Goal: Task Accomplishment & Management: Manage account settings

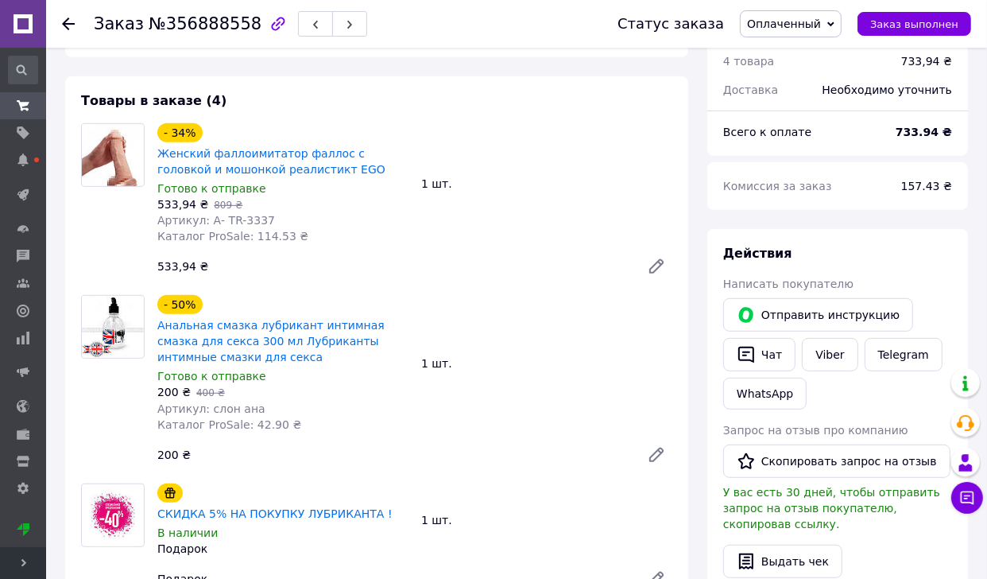
scroll to position [498, 0]
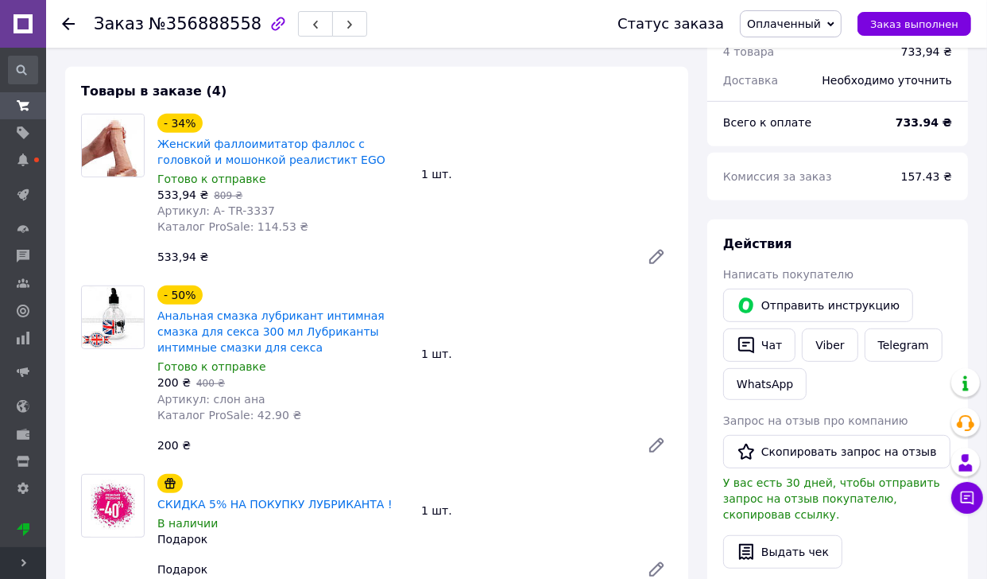
click at [68, 17] on use at bounding box center [68, 23] width 13 height 13
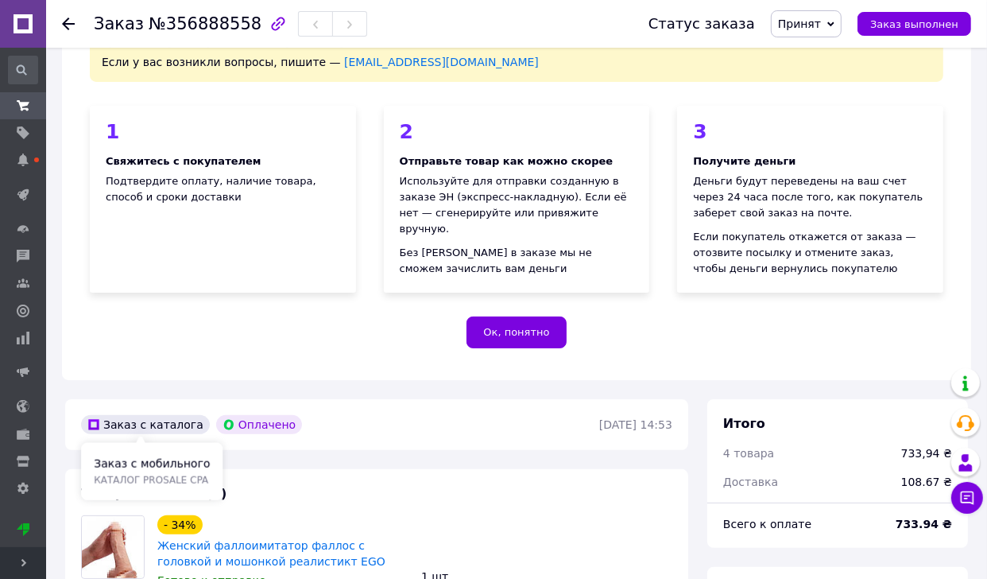
scroll to position [513, 0]
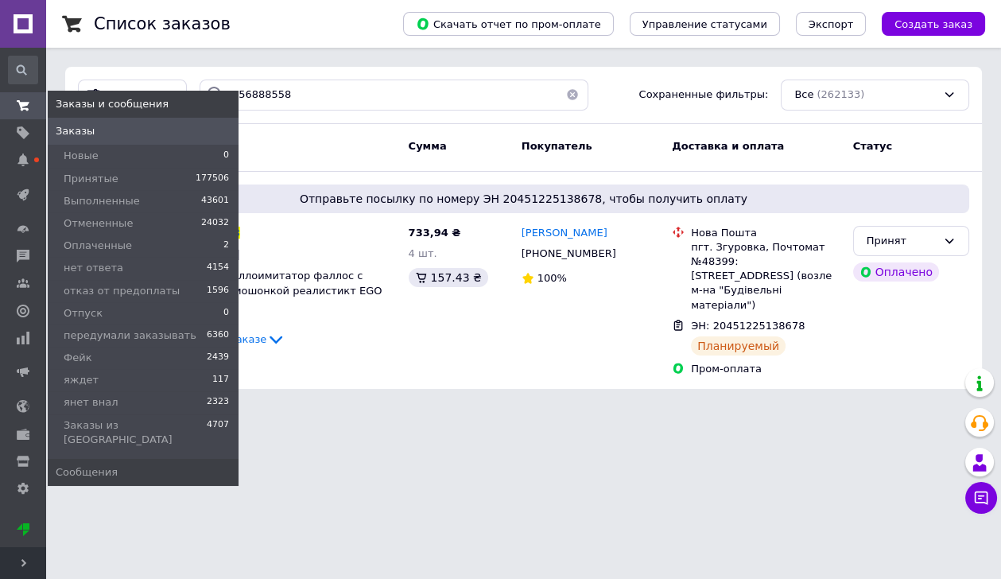
drag, startPoint x: 33, startPoint y: 107, endPoint x: 63, endPoint y: 114, distance: 30.9
click at [33, 107] on span at bounding box center [23, 106] width 46 height 14
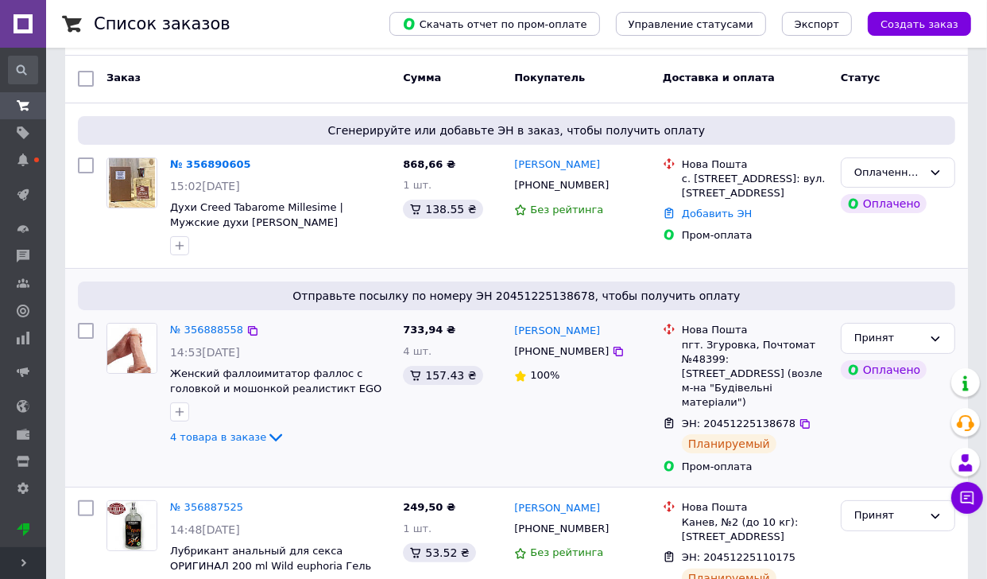
scroll to position [127, 0]
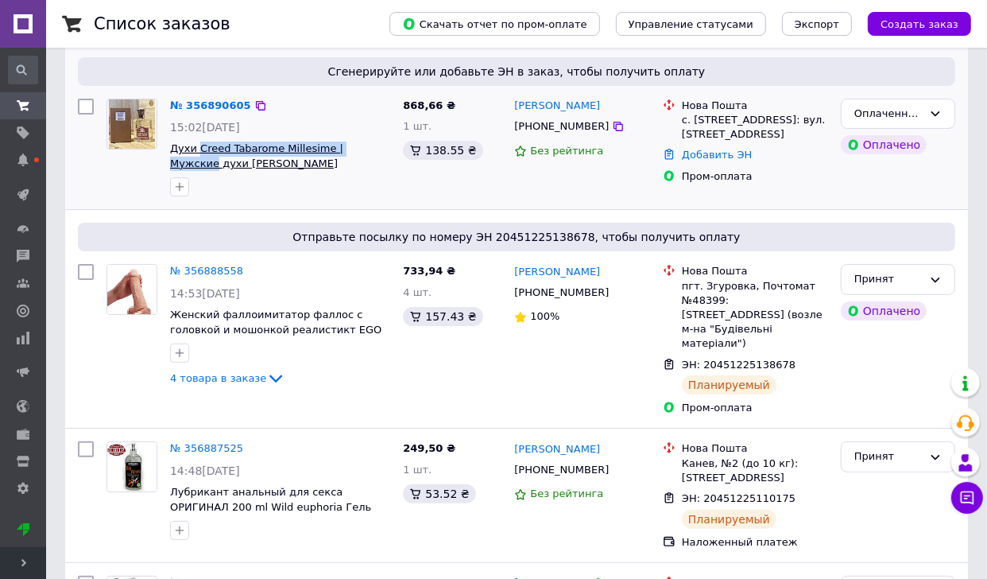
drag, startPoint x: 386, startPoint y: 146, endPoint x: 199, endPoint y: 143, distance: 186.8
click at [199, 143] on span "Духи Creed Tabarome Millesime | Мужские духи [PERSON_NAME]" at bounding box center [280, 156] width 220 height 29
copy span "Creed Tabarome Millesime | Мужские"
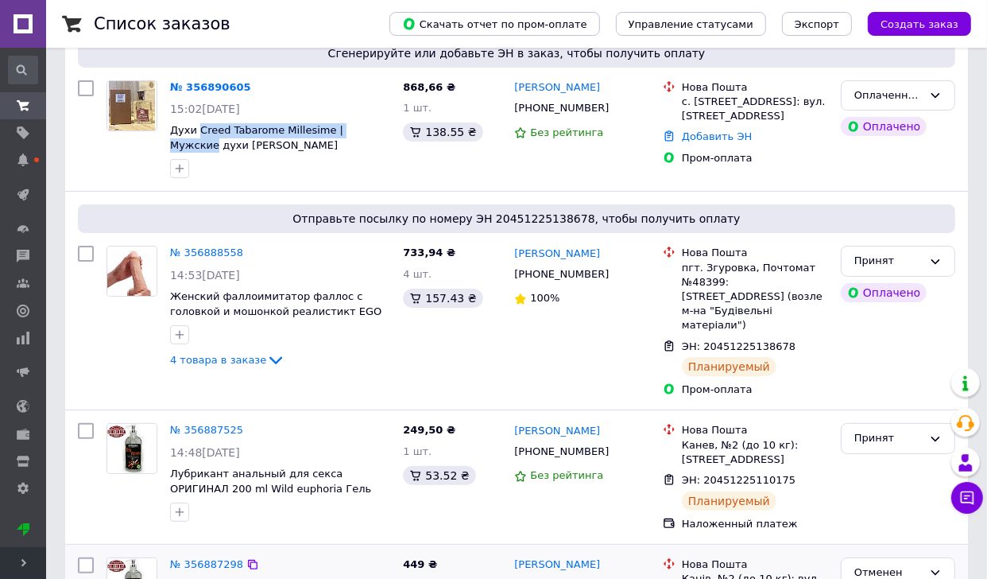
scroll to position [132, 0]
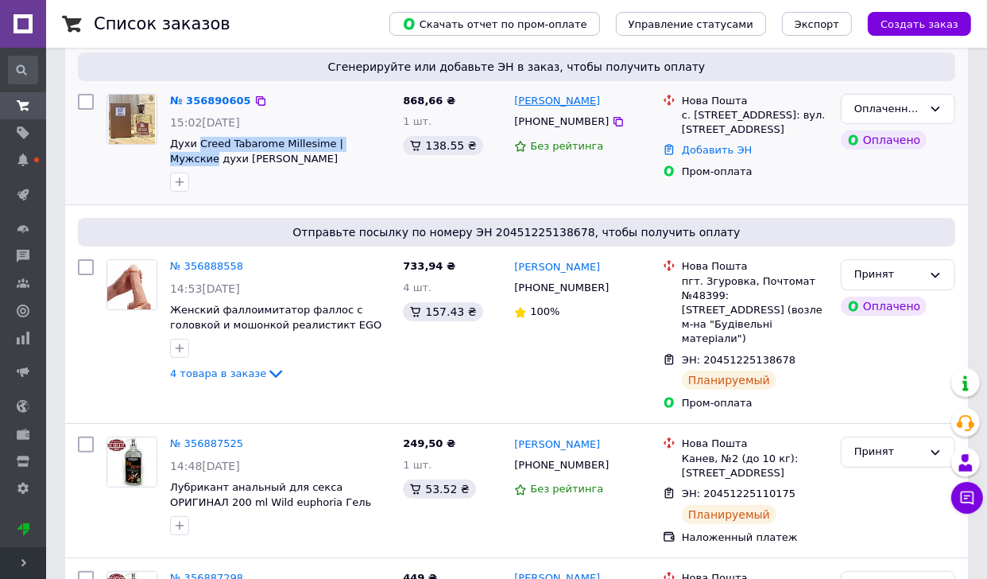
drag, startPoint x: 611, startPoint y: 103, endPoint x: 514, endPoint y: 98, distance: 96.4
click at [514, 98] on div "№ 356890605 15:02, 12.08.2025 Духи Creed Tabarome Millesime | Мужские духи Крид…" at bounding box center [517, 142] width 890 height 111
copy div "Игорь Хомич +380677174462 Без рейтинга Нова Пошта с. Старе (Київська обл., Бори…"
drag, startPoint x: 170, startPoint y: 142, endPoint x: 331, endPoint y: 143, distance: 160.6
click at [331, 143] on div "№ 356890605 15:02, 12.08.2025 Духи Creed Tabarome Millesime | Мужские духи Крид…" at bounding box center [280, 142] width 233 height 111
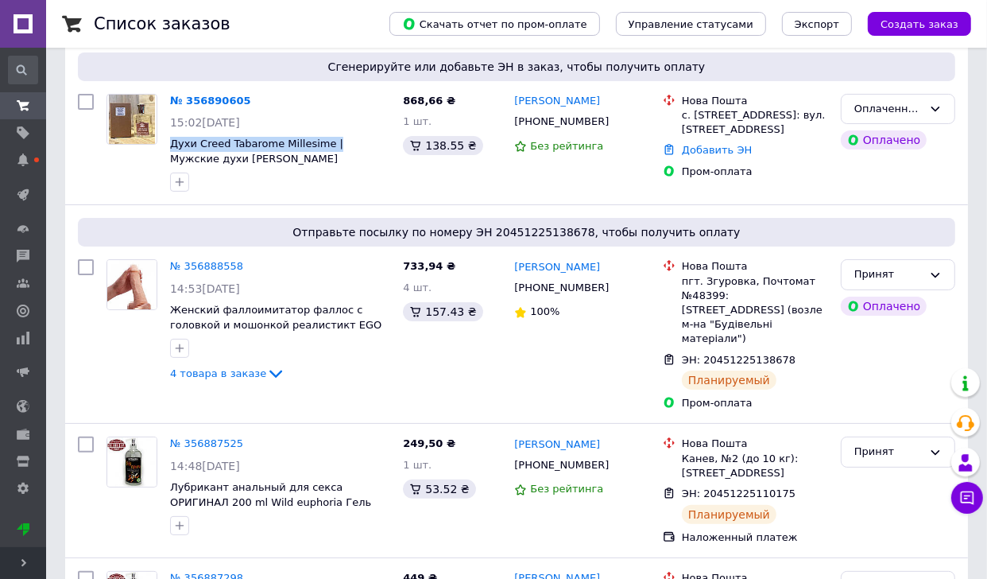
copy span "Духи Creed Tabarome Millesime |"
click at [217, 101] on link "№ 356890605" at bounding box center [210, 101] width 81 height 12
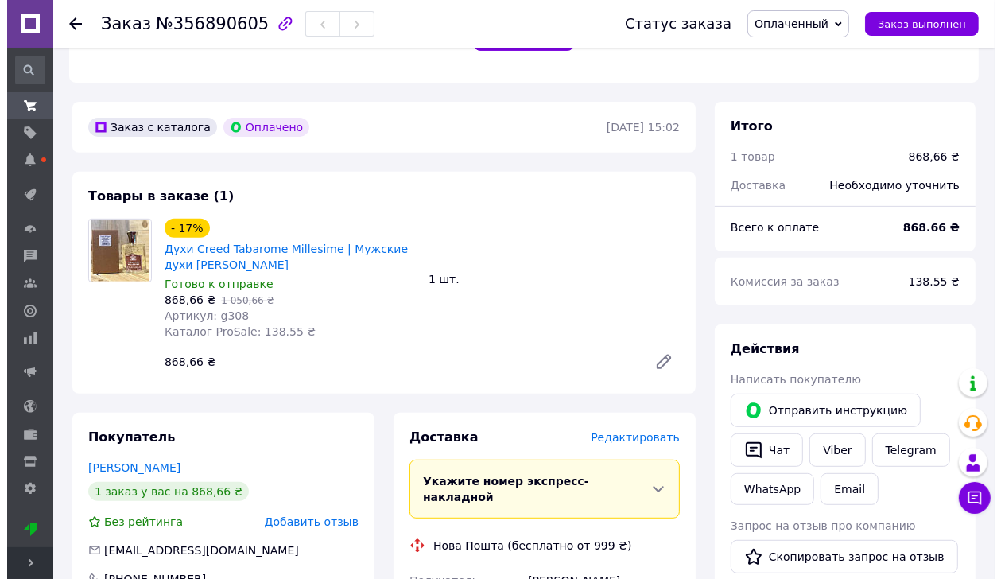
scroll to position [591, 0]
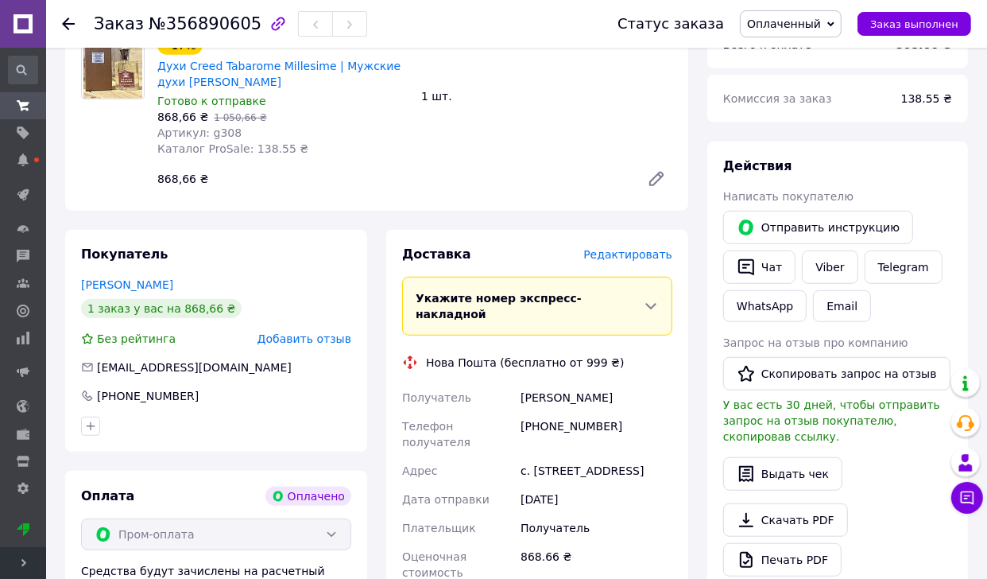
click at [631, 252] on span "Редактировать" at bounding box center [628, 254] width 89 height 13
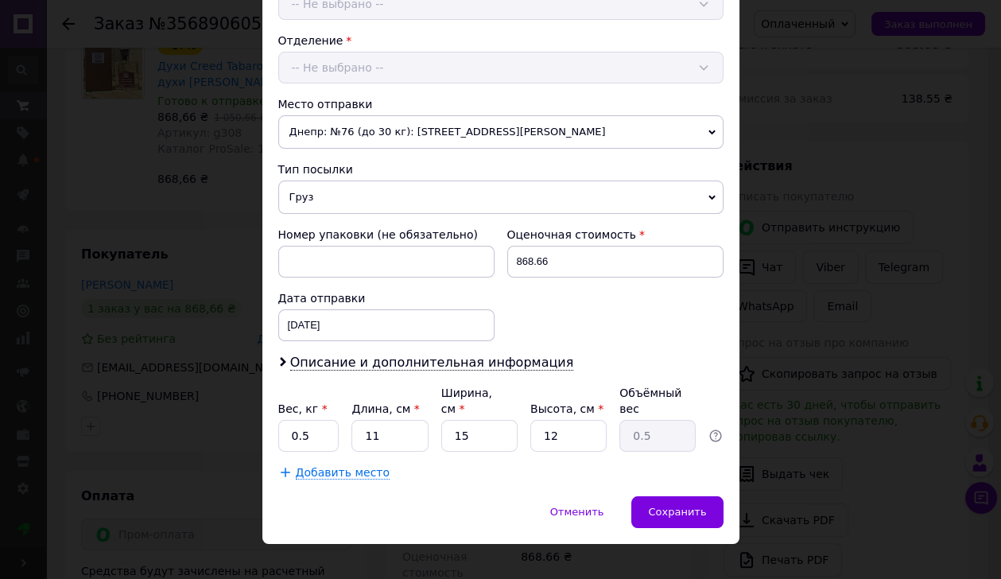
scroll to position [483, 0]
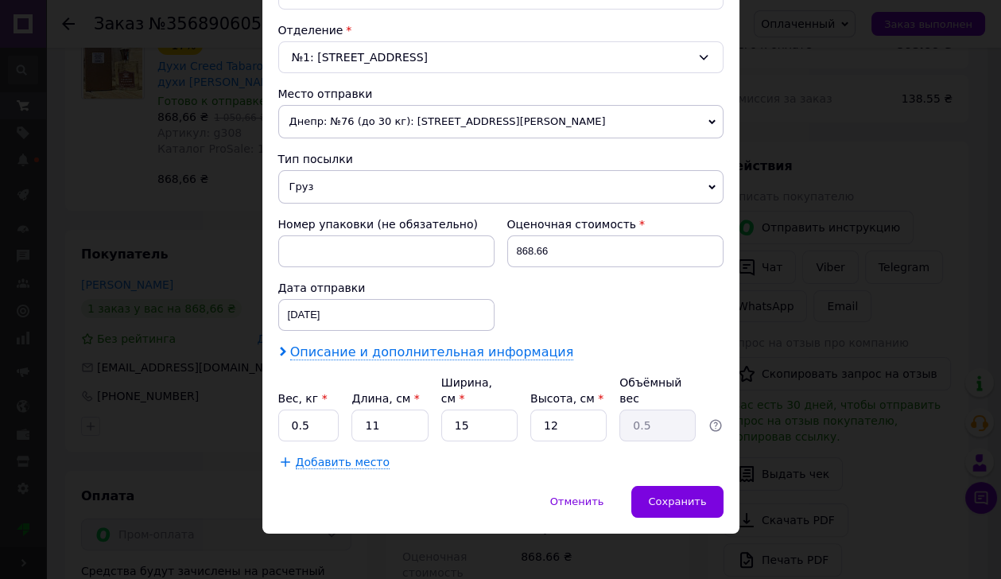
click at [444, 344] on span "Описание и дополнительная информация" at bounding box center [432, 352] width 284 height 16
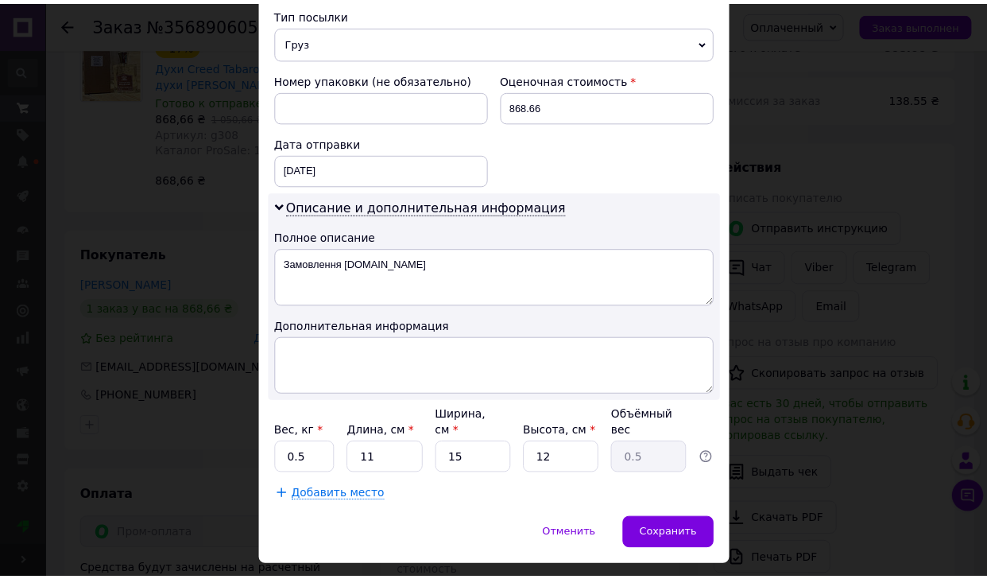
scroll to position [660, 0]
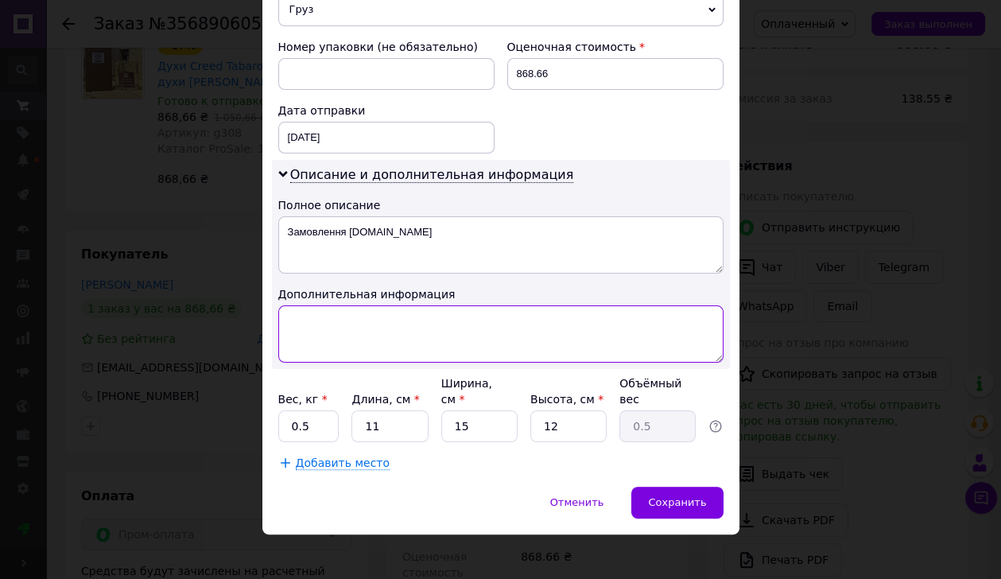
click at [370, 316] on textarea at bounding box center [500, 333] width 445 height 57
paste textarea "Духи Creed Tabarome Millesime |"
type textarea "Духи Creed Tabarome Millesime |"
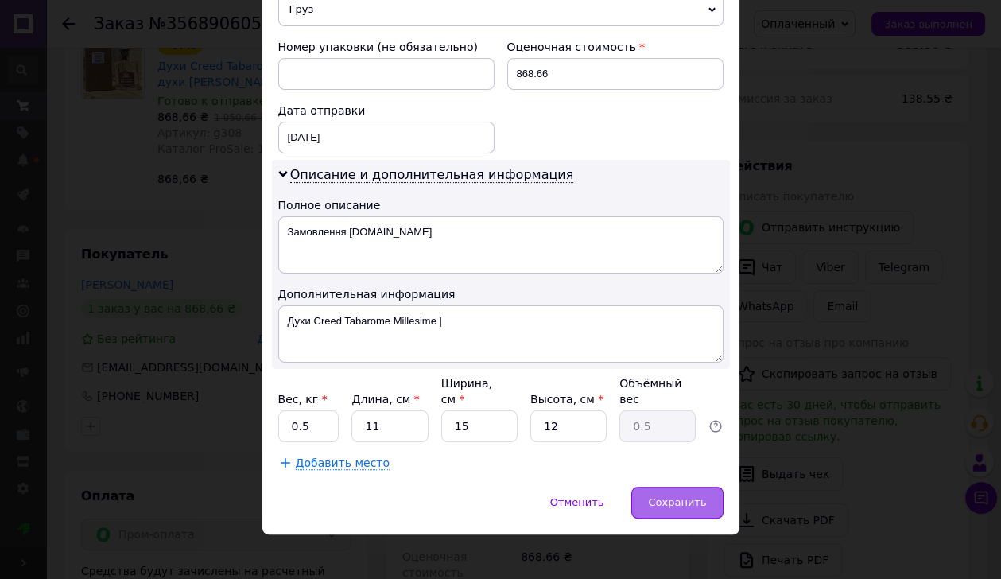
click at [690, 496] on span "Сохранить" at bounding box center [677, 502] width 58 height 12
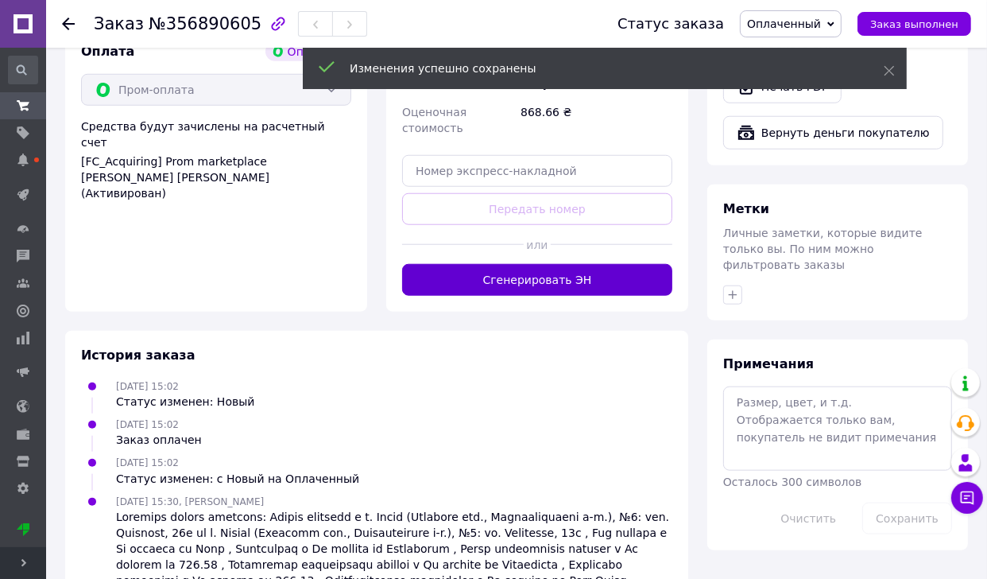
click at [553, 284] on button "Сгенерировать ЭН" at bounding box center [537, 280] width 270 height 32
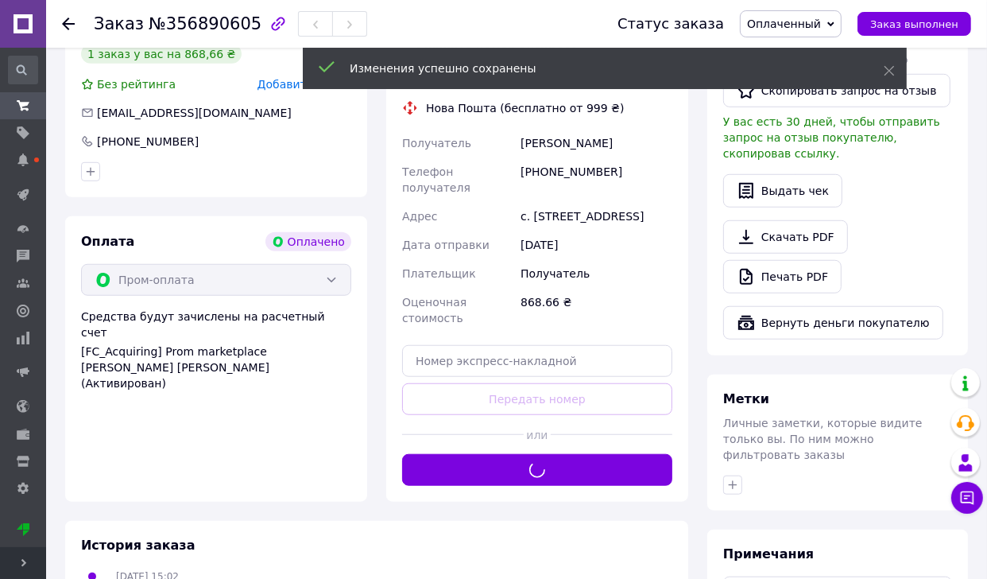
scroll to position [440, 0]
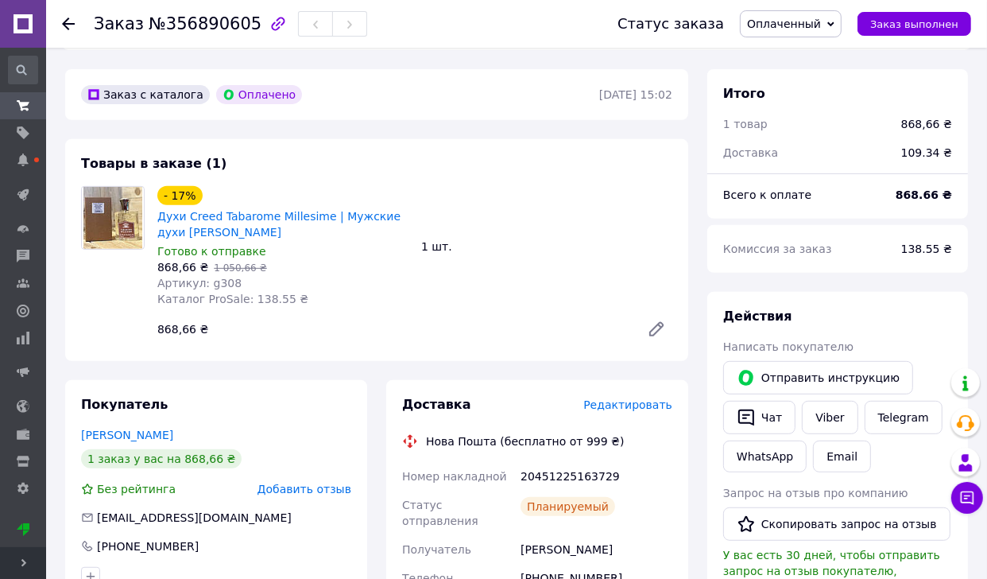
click at [576, 471] on div "20451225163729" at bounding box center [597, 476] width 158 height 29
click at [576, 470] on div "20451225163729" at bounding box center [597, 476] width 158 height 29
copy div "20451225163729"
click at [810, 30] on span "Оплаченный" at bounding box center [791, 23] width 102 height 27
click at [803, 56] on li "Принят" at bounding box center [815, 56] width 149 height 24
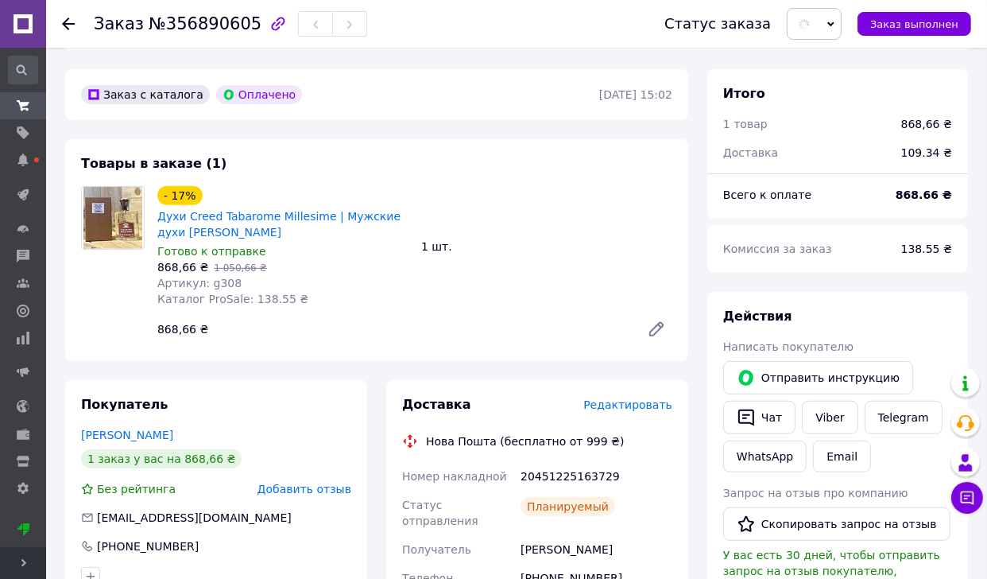
click at [68, 24] on use at bounding box center [68, 23] width 13 height 13
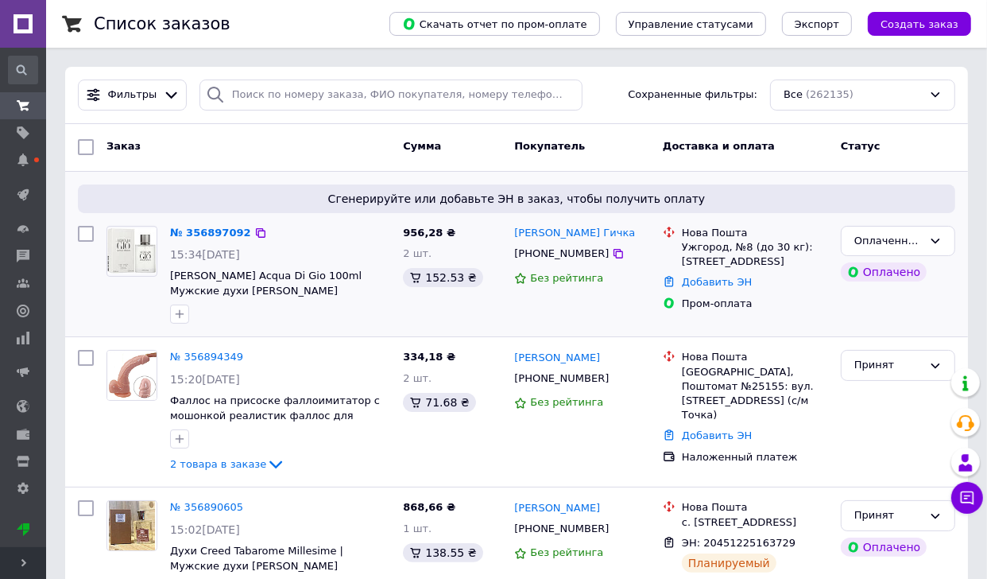
drag, startPoint x: 0, startPoint y: 0, endPoint x: 204, endPoint y: 223, distance: 302.7
click at [204, 224] on div "№ 356897092" at bounding box center [211, 233] width 84 height 18
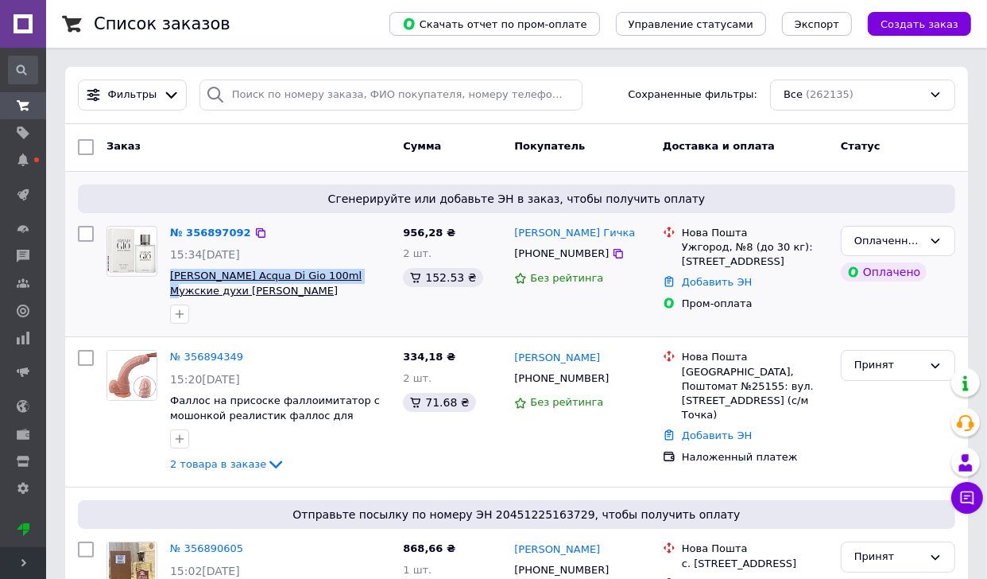
drag, startPoint x: 165, startPoint y: 273, endPoint x: 342, endPoint y: 272, distance: 176.5
click at [342, 272] on div "№ 356897092 15:34, 12.08.2025 Giorgio Armani Acqua Di Gio 100ml Мужские духи Дж…" at bounding box center [280, 274] width 233 height 111
copy span "Giorgio Armani Acqua Di Gio 100ml"
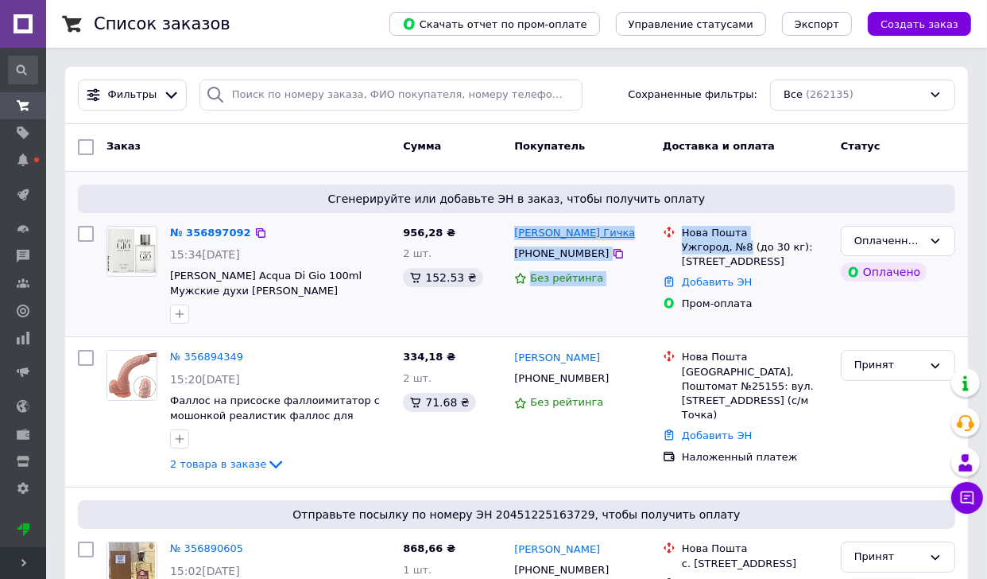
drag, startPoint x: 748, startPoint y: 240, endPoint x: 515, endPoint y: 234, distance: 233.0
click at [515, 234] on div "№ 356897092 15:34, 12.08.2025 Giorgio Armani Acqua Di Gio 100ml Мужские духи Дж…" at bounding box center [517, 274] width 890 height 111
copy div "Лідія Гичка +380955608216 Без рейтинга Нова Пошта Ужгород, №8"
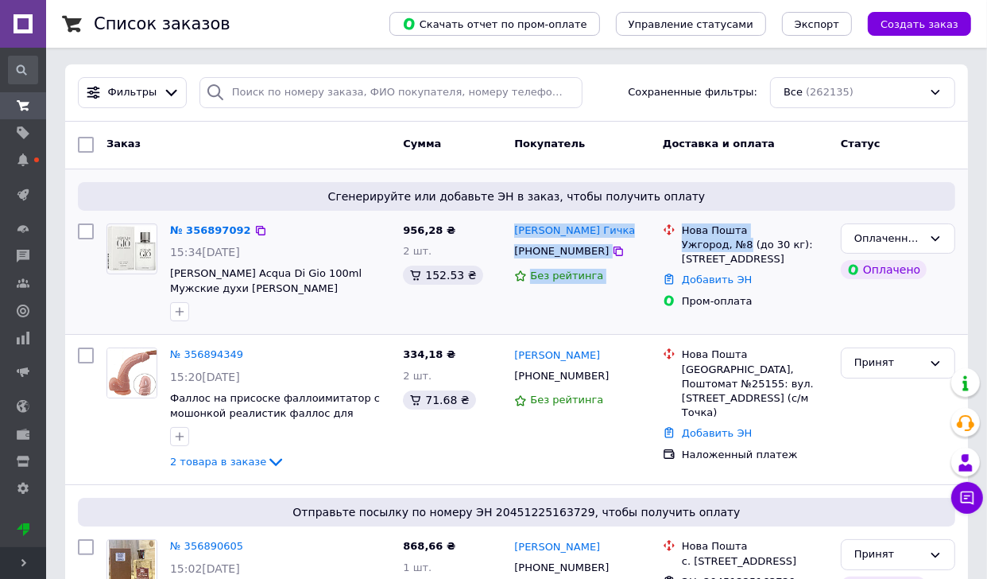
scroll to position [3, 0]
copy div "Лідія Гичка +380955608216 Без рейтинга Нова Пошта Ужгород, №8"
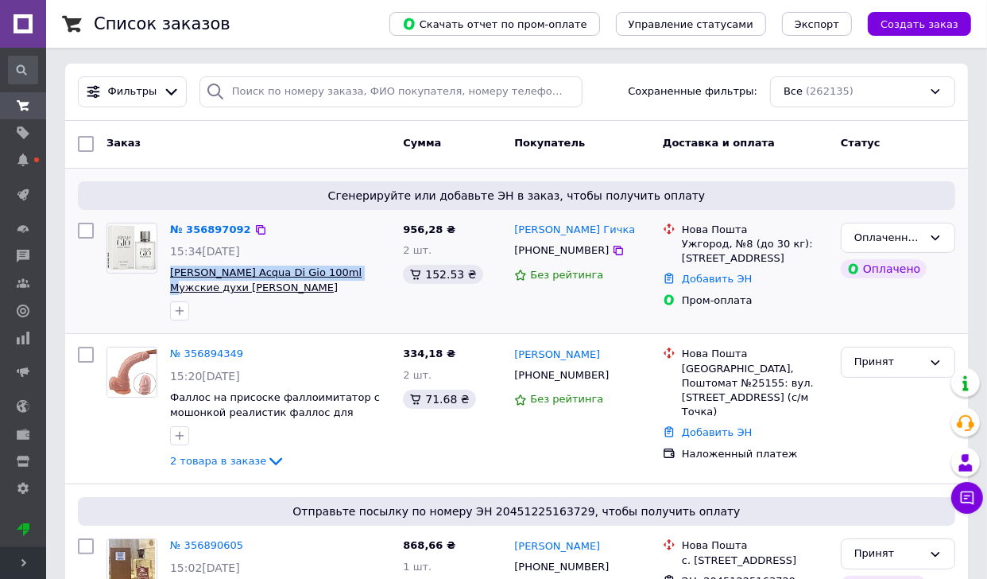
drag, startPoint x: 167, startPoint y: 269, endPoint x: 343, endPoint y: 268, distance: 175.7
click at [343, 268] on div "№ 356897092 15:34, 12.08.2025 Giorgio Armani Acqua Di Gio 100ml Мужские духи Дж…" at bounding box center [280, 271] width 233 height 111
copy span "Giorgio Armani Acqua Di Gio 100ml"
click at [209, 235] on div "№ 356897092" at bounding box center [211, 230] width 84 height 18
click at [216, 223] on link "№ 356897092" at bounding box center [210, 229] width 81 height 12
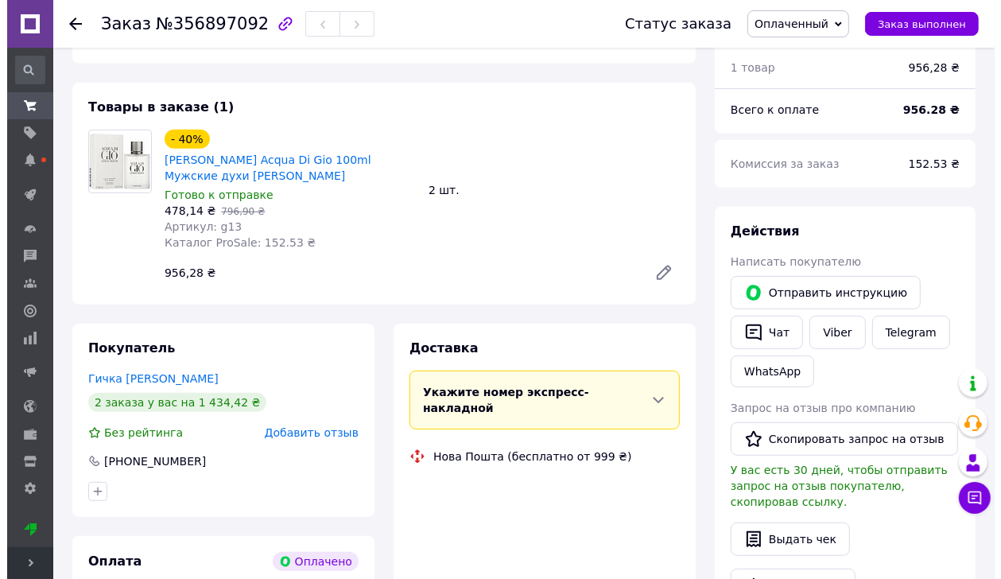
scroll to position [509, 0]
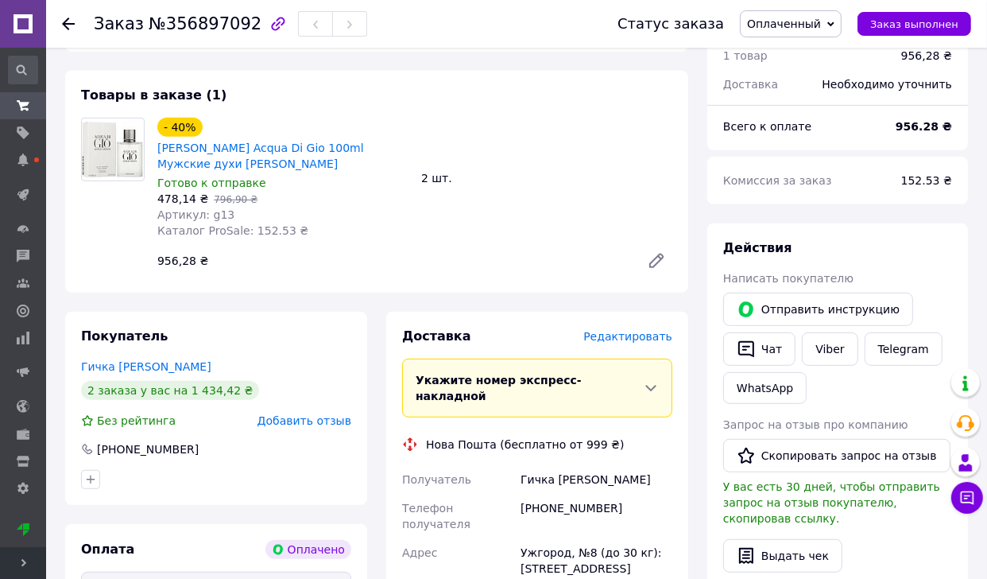
click at [642, 339] on span "Редактировать" at bounding box center [628, 336] width 89 height 13
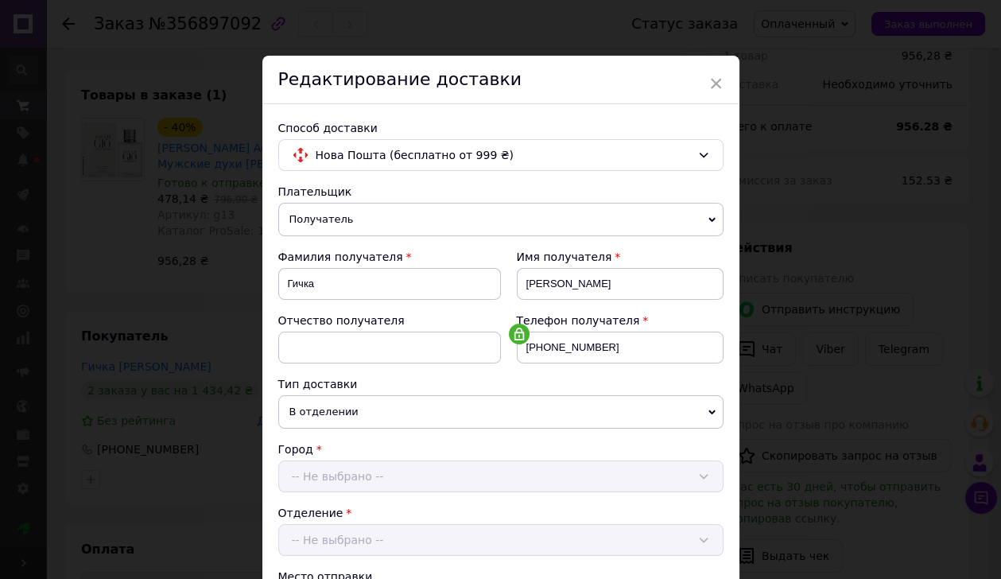
scroll to position [483, 0]
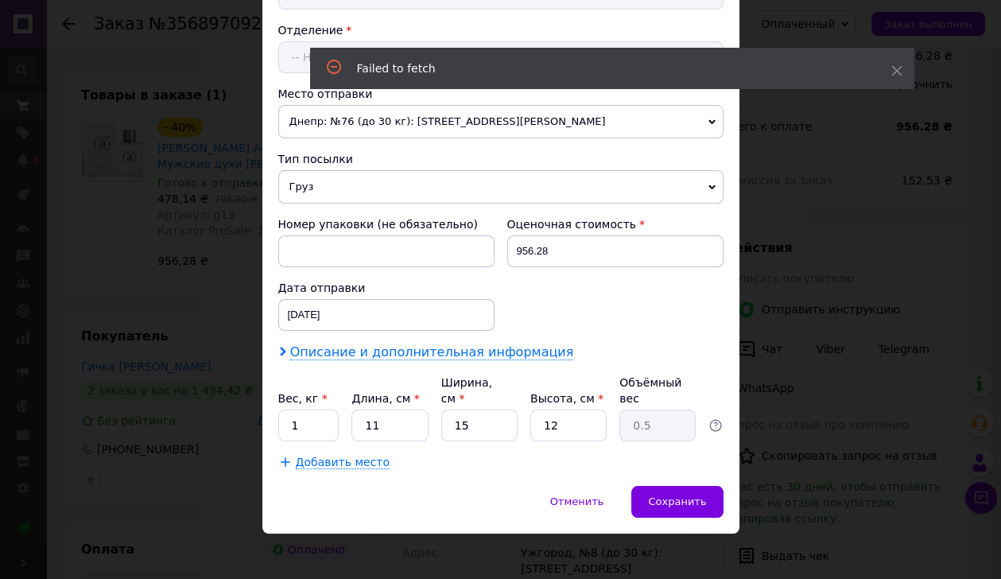
click at [427, 344] on span "Описание и дополнительная информация" at bounding box center [432, 352] width 284 height 16
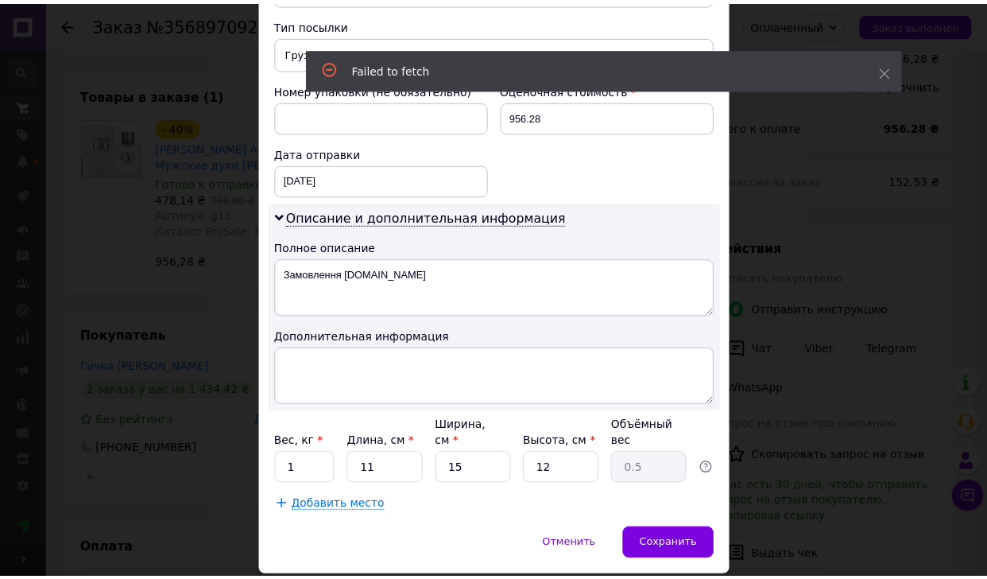
scroll to position [660, 0]
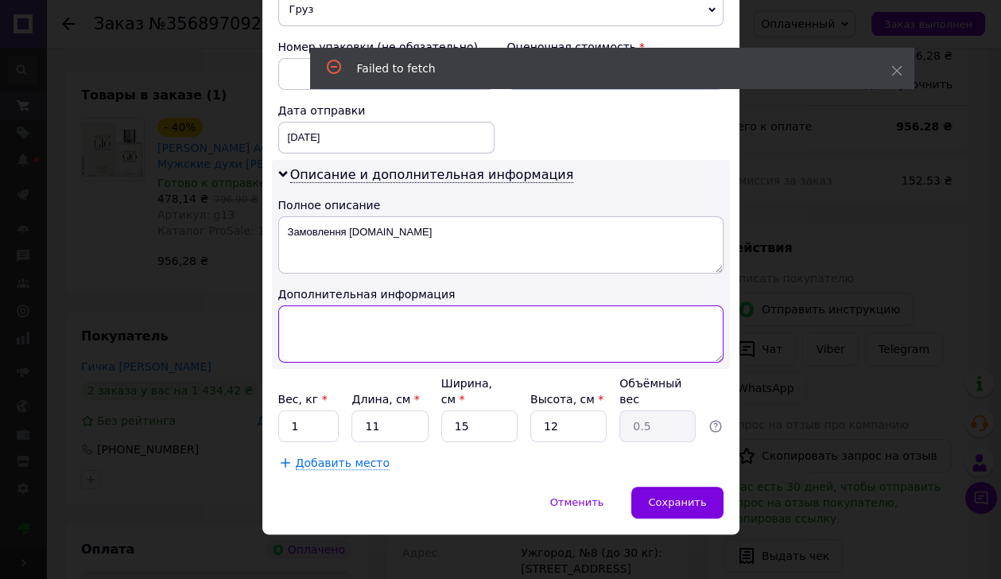
click at [403, 326] on textarea at bounding box center [500, 333] width 445 height 57
paste textarea "Giorgio Armani Acqua Di Gio 100ml 2 шт"
type textarea "Giorgio Armani Acqua Di Gio 100ml 2 шт"
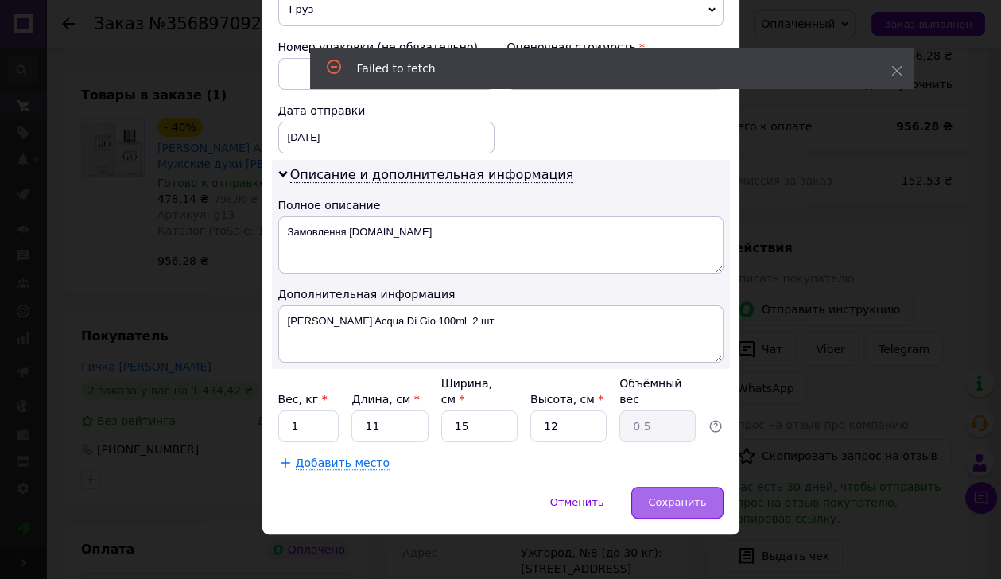
click at [642, 499] on div "Сохранить" at bounding box center [676, 503] width 91 height 32
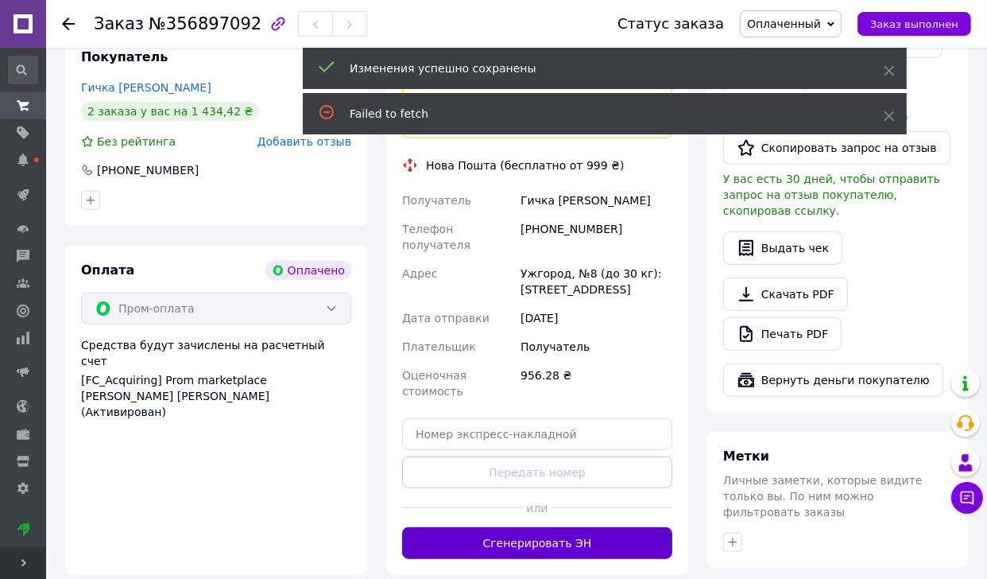
click at [587, 527] on button "Сгенерировать ЭН" at bounding box center [537, 543] width 270 height 32
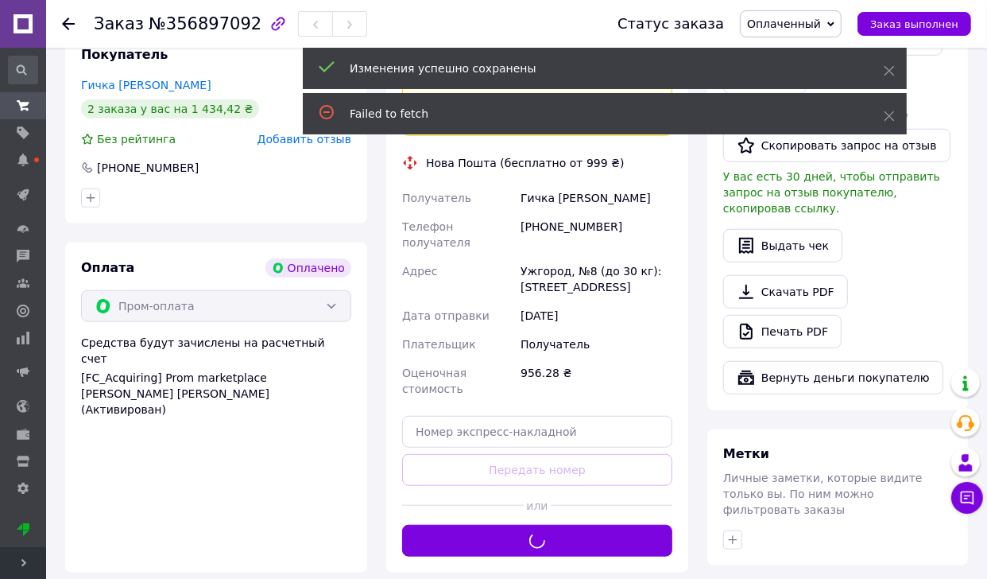
scroll to position [792, 0]
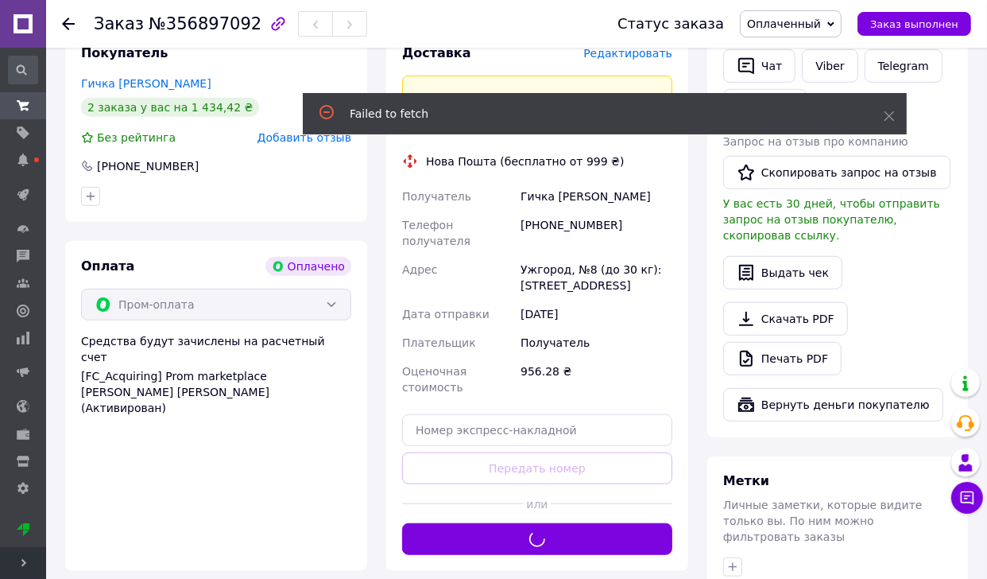
click at [821, 29] on span "Оплаченный" at bounding box center [784, 23] width 74 height 13
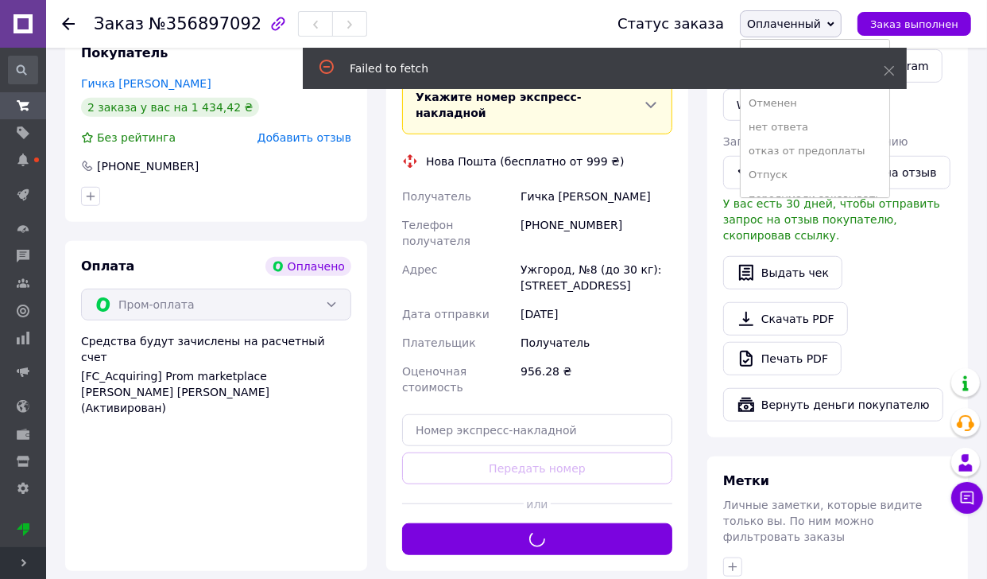
click at [827, 54] on div "Failed to fetch" at bounding box center [605, 68] width 604 height 41
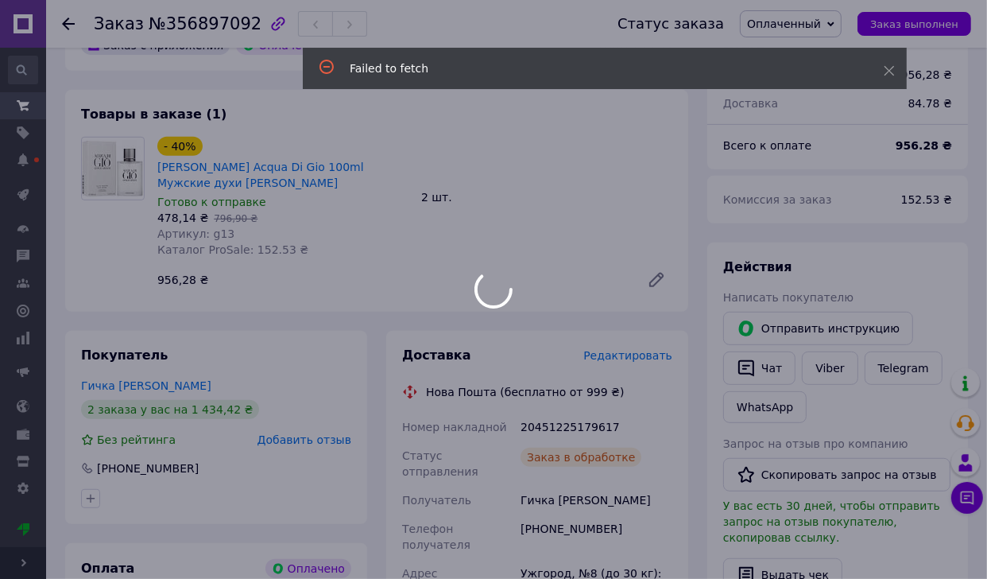
scroll to position [457, 0]
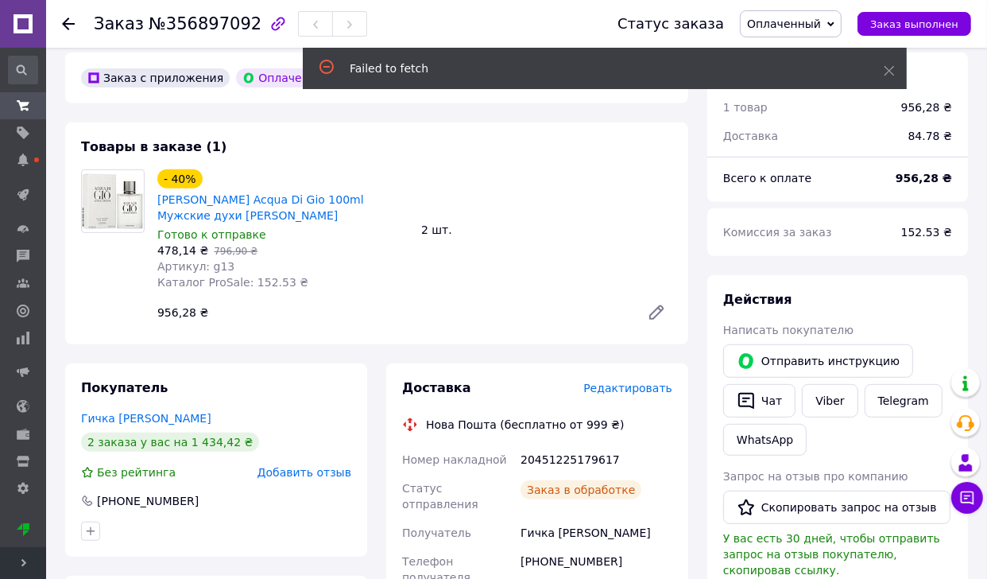
click at [587, 469] on div "20451225179617" at bounding box center [597, 459] width 158 height 29
click at [578, 450] on div "20451225179617" at bounding box center [597, 459] width 158 height 29
click at [579, 459] on div "20451225179617" at bounding box center [597, 459] width 158 height 29
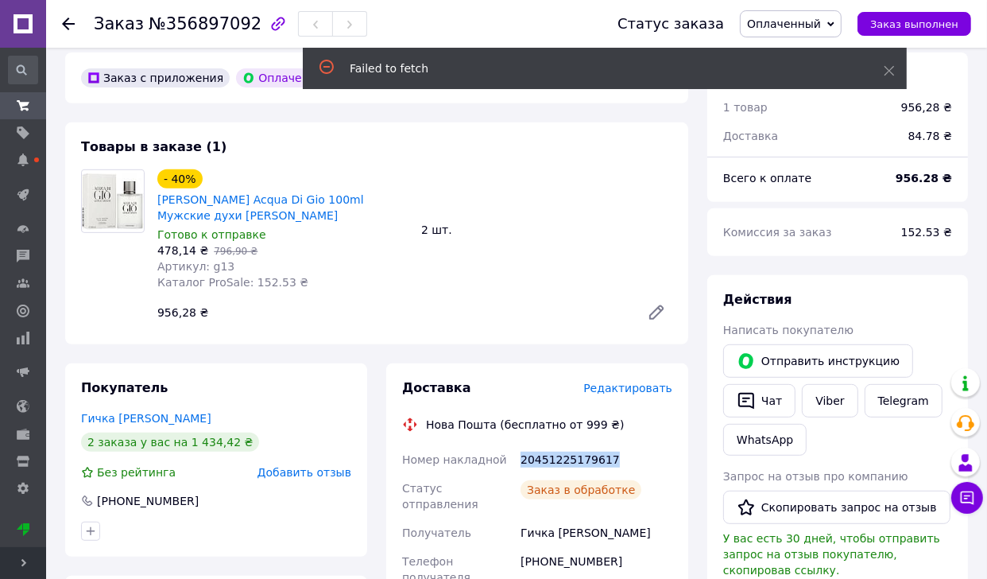
copy div "20451225179617"
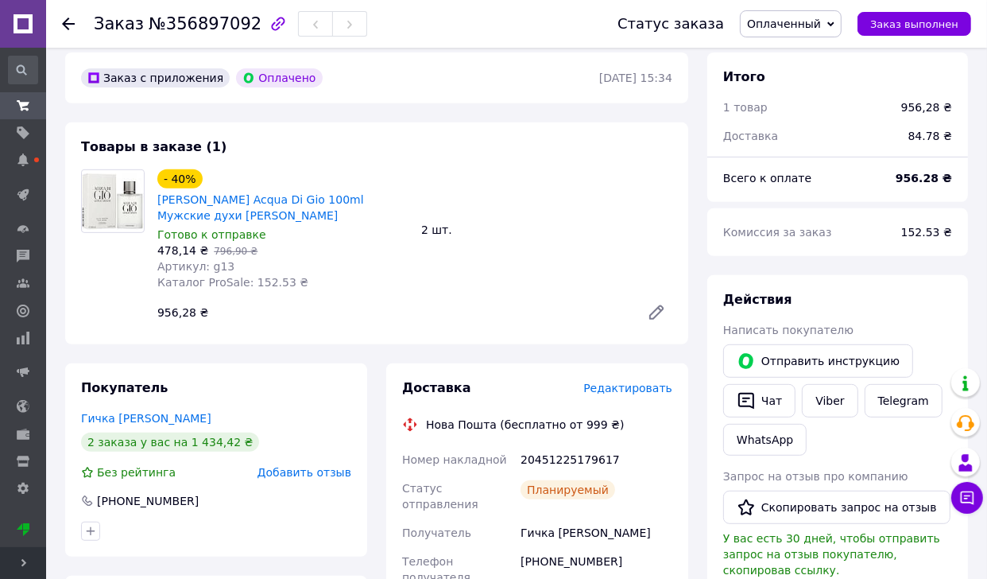
click at [69, 25] on icon at bounding box center [68, 23] width 13 height 13
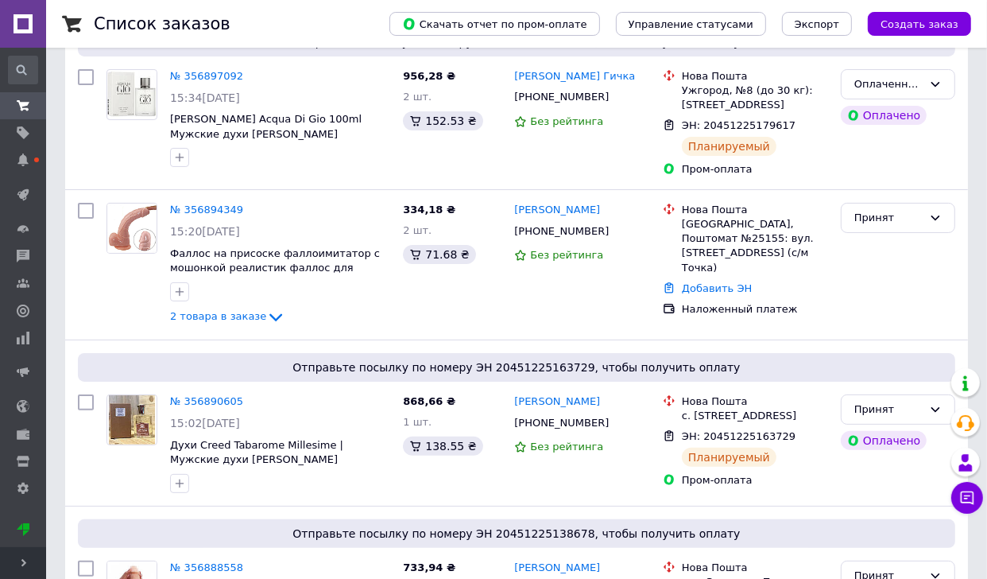
scroll to position [157, 0]
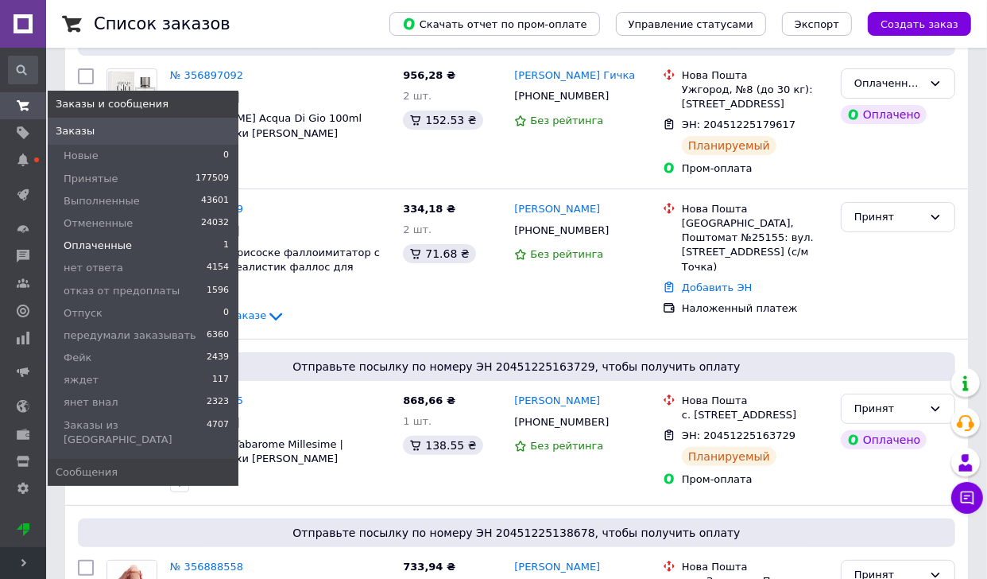
click at [168, 243] on li "Оплаченные 1" at bounding box center [143, 246] width 191 height 22
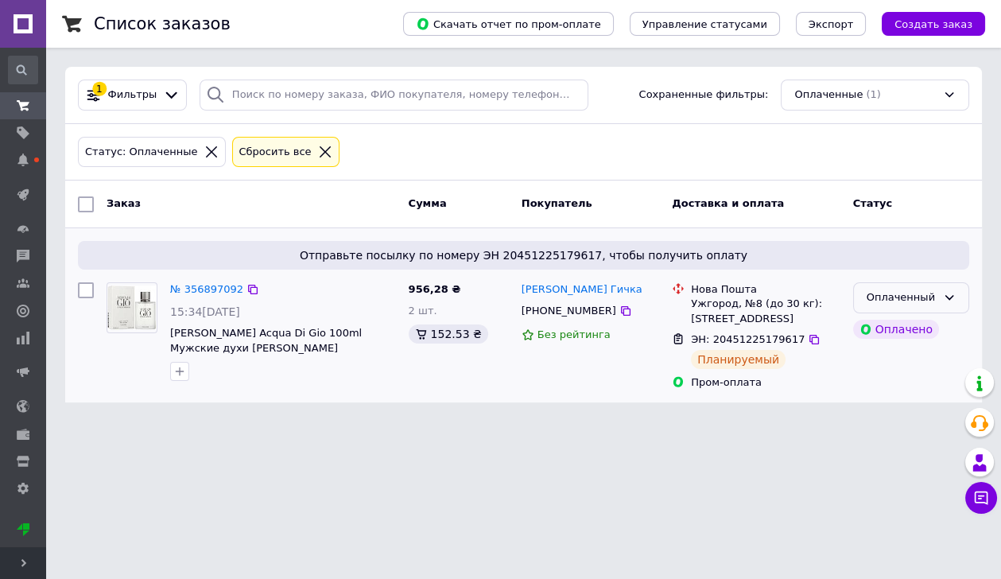
drag, startPoint x: 936, startPoint y: 283, endPoint x: 943, endPoint y: 308, distance: 26.4
click at [936, 283] on div "Оплаченный" at bounding box center [911, 297] width 116 height 31
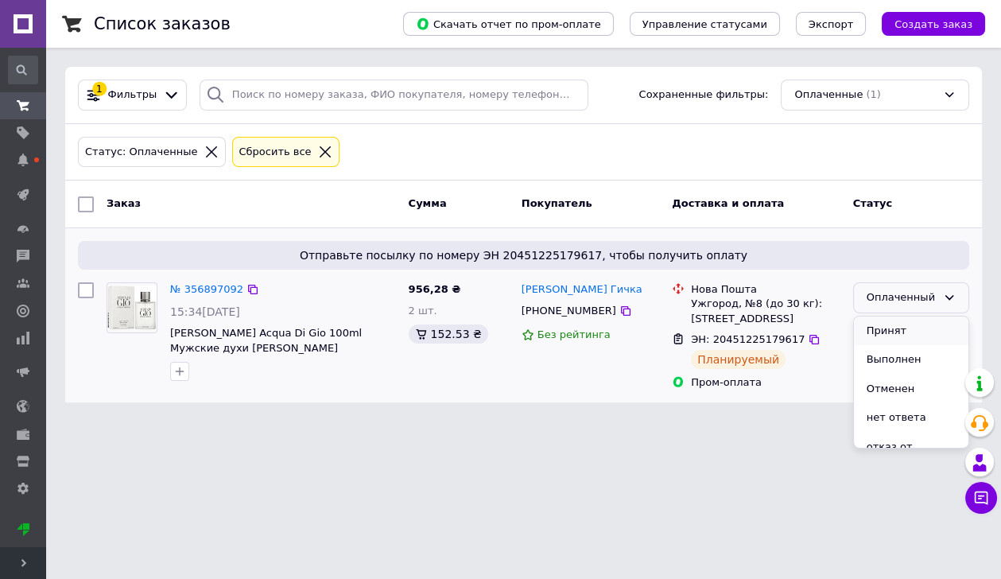
click at [909, 330] on li "Принят" at bounding box center [911, 330] width 114 height 29
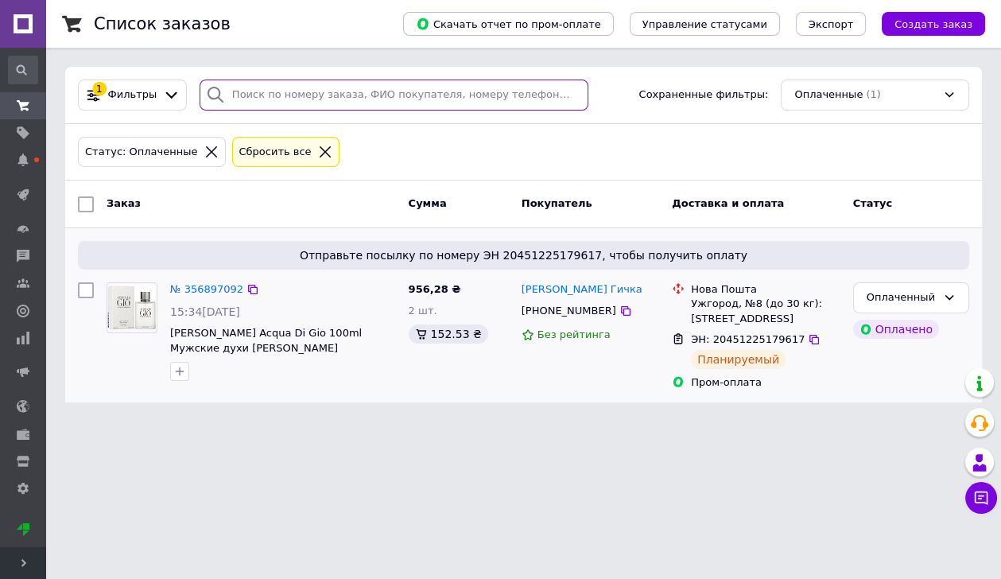
click at [299, 97] on input "search" at bounding box center [394, 94] width 389 height 31
paste input "> Карина: не отправлені посілки > Игорь: не отнас под сег > Игорь: 356640865 не…"
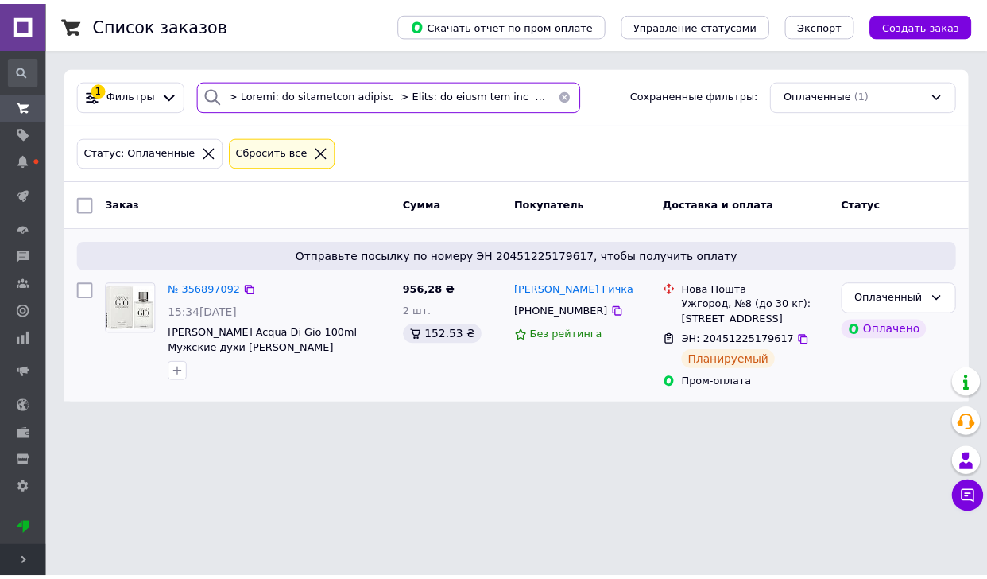
scroll to position [0, 5593]
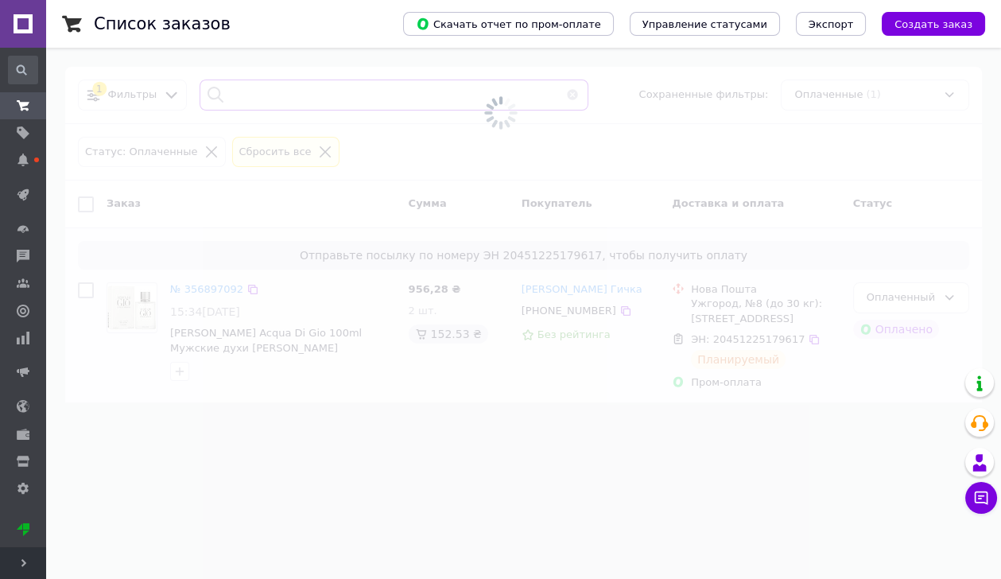
type input "> Карина: не отправлені посілки > Игорь: не отнас под сег > Игорь: 356640865 не…"
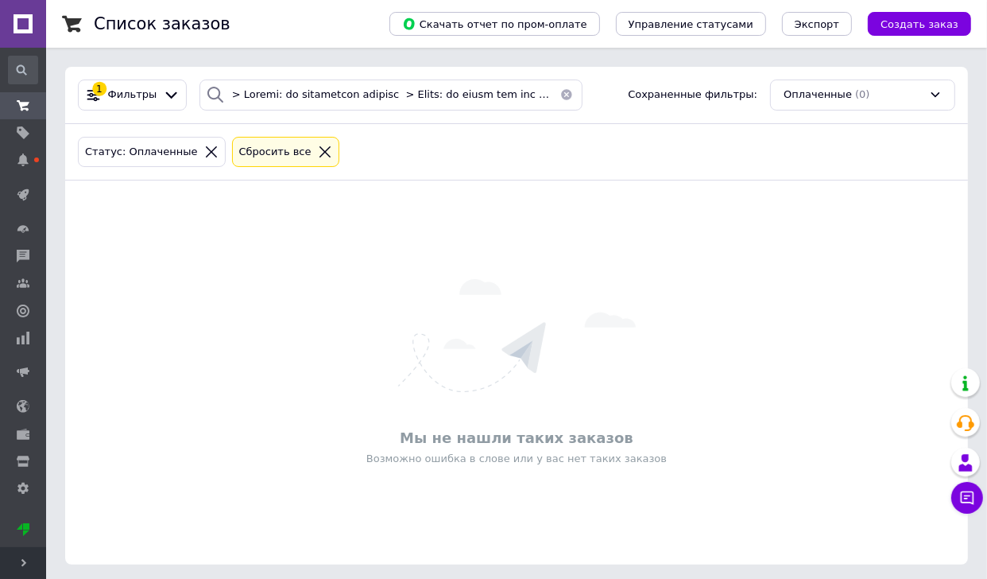
drag, startPoint x: 558, startPoint y: 96, endPoint x: 418, endPoint y: 92, distance: 140.0
click at [558, 96] on button "button" at bounding box center [567, 94] width 32 height 31
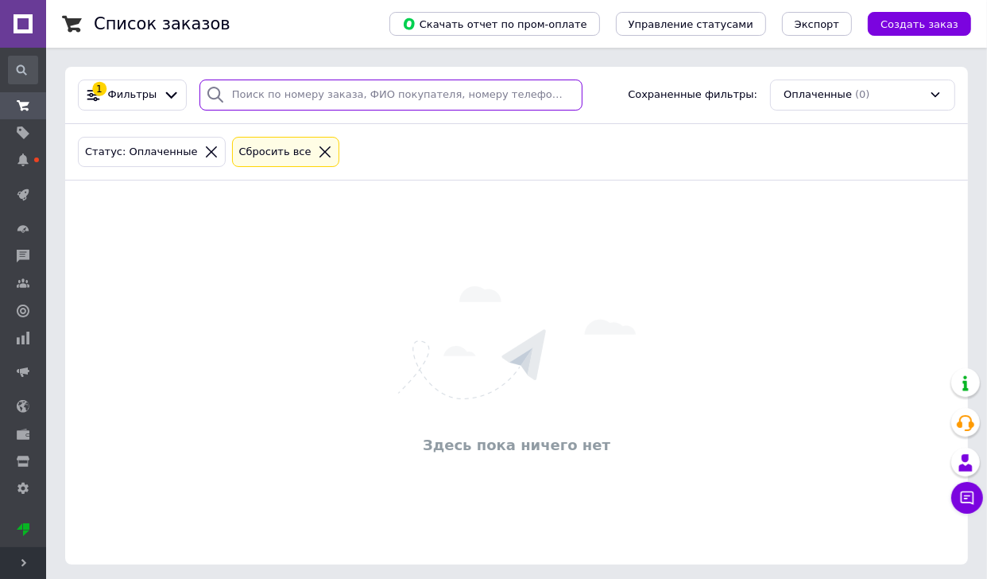
click at [418, 92] on input "search" at bounding box center [391, 94] width 383 height 31
paste input "356902519"
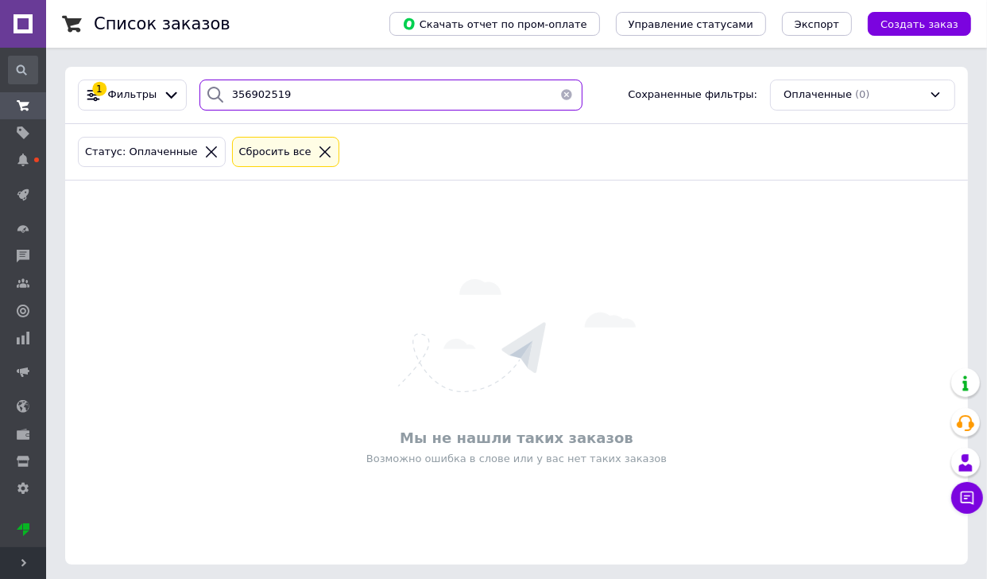
type input "356902519"
click at [323, 148] on div "Сбросить все" at bounding box center [285, 152] width 107 height 31
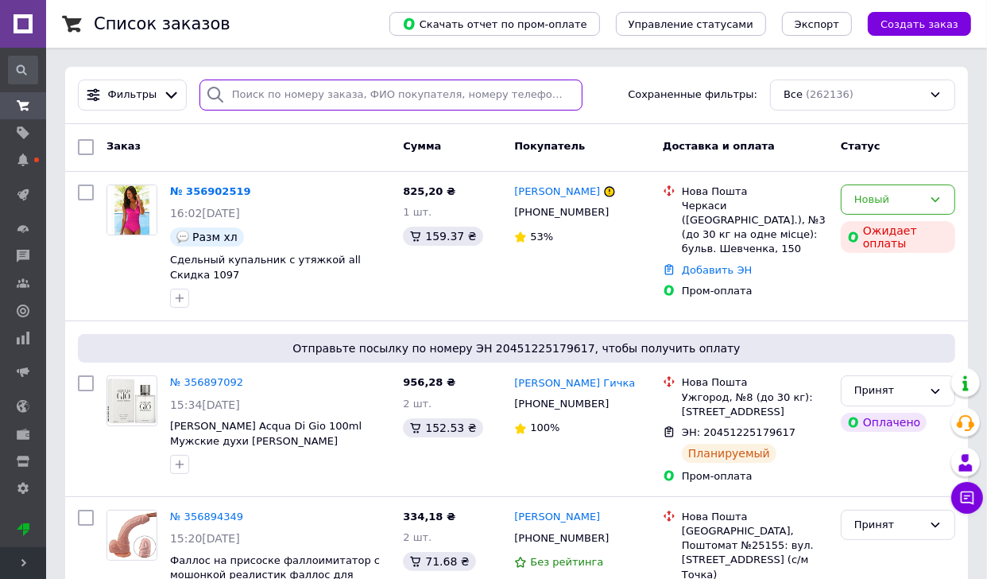
paste input "356902519"
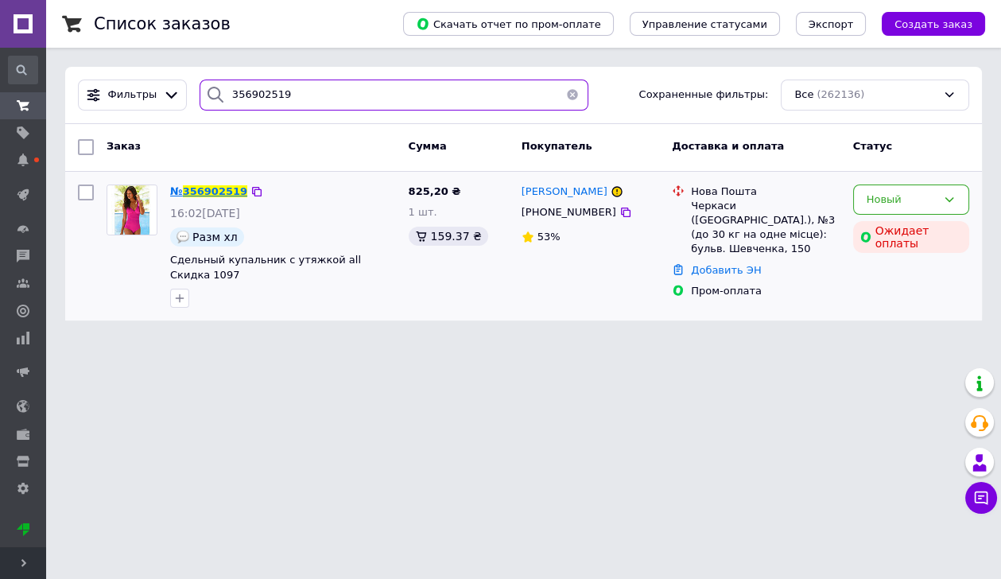
type input "356902519"
click at [222, 188] on span "356902519" at bounding box center [215, 191] width 64 height 12
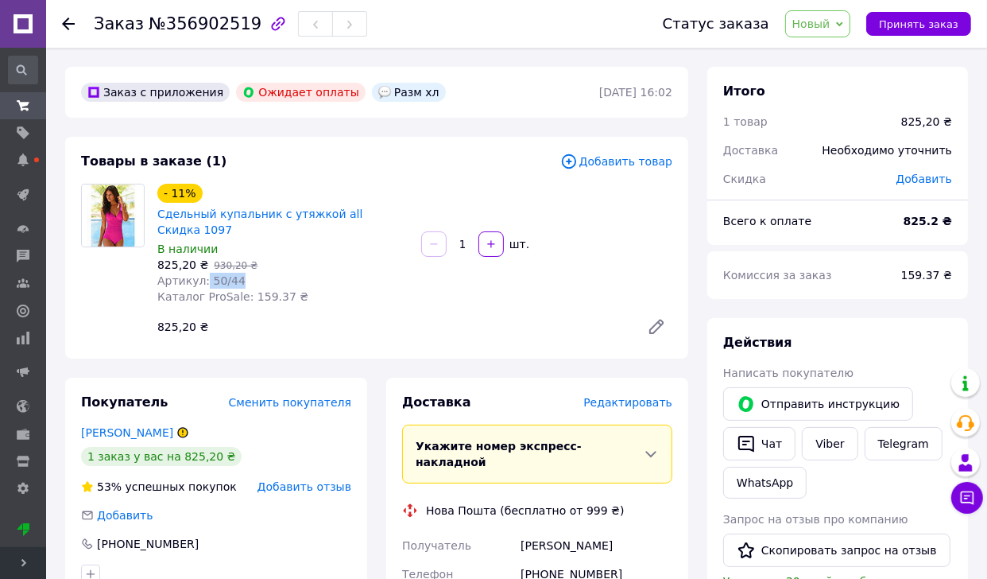
copy span "50/44"
drag, startPoint x: 250, startPoint y: 281, endPoint x: 206, endPoint y: 276, distance: 44.8
click at [204, 277] on div "Артикул: 50/44" at bounding box center [282, 281] width 251 height 16
click at [569, 560] on div "[PHONE_NUMBER]" at bounding box center [597, 582] width 158 height 45
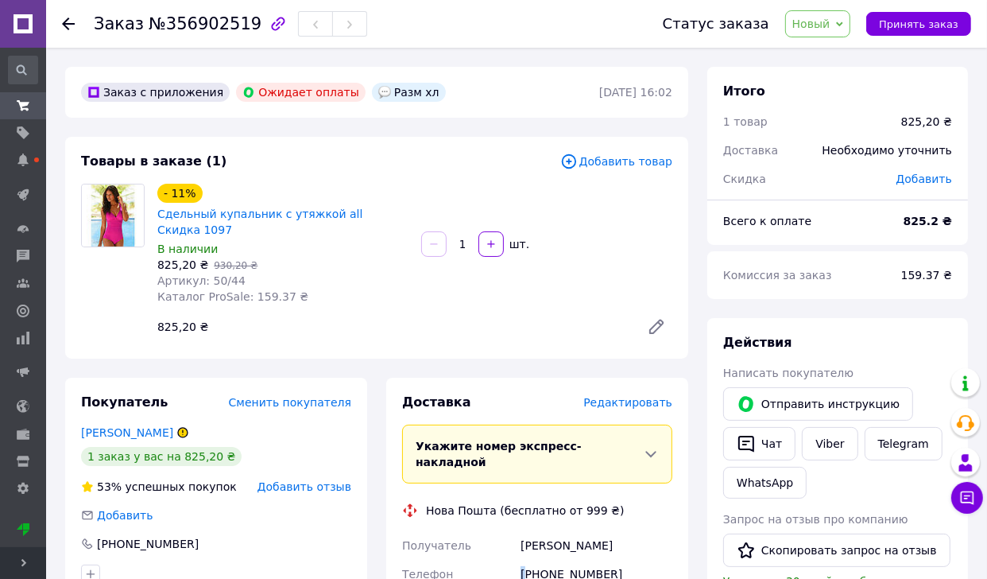
click at [570, 560] on div "[PHONE_NUMBER]" at bounding box center [597, 582] width 158 height 45
click at [571, 560] on div "[PHONE_NUMBER]" at bounding box center [597, 582] width 158 height 45
click at [576, 560] on div "[PHONE_NUMBER]" at bounding box center [597, 582] width 158 height 45
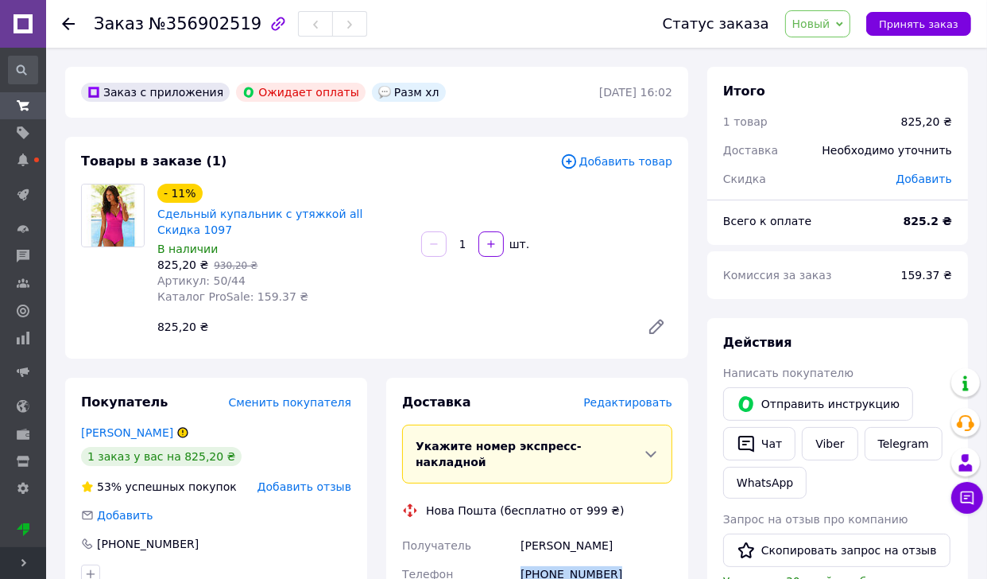
click at [576, 560] on div "[PHONE_NUMBER]" at bounding box center [597, 582] width 158 height 45
copy div "[PHONE_NUMBER]"
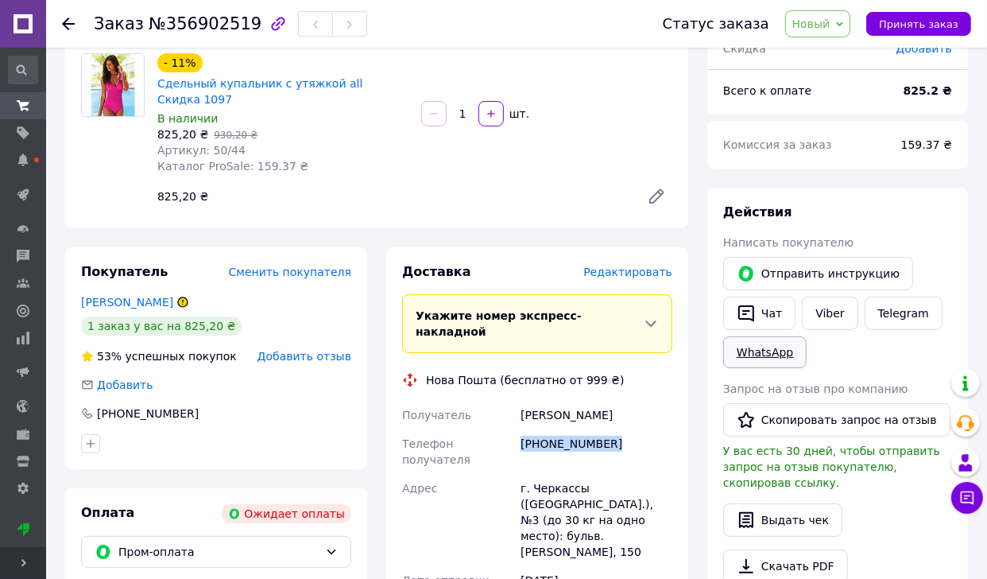
scroll to position [131, 0]
click at [750, 315] on icon "button" at bounding box center [746, 312] width 19 height 19
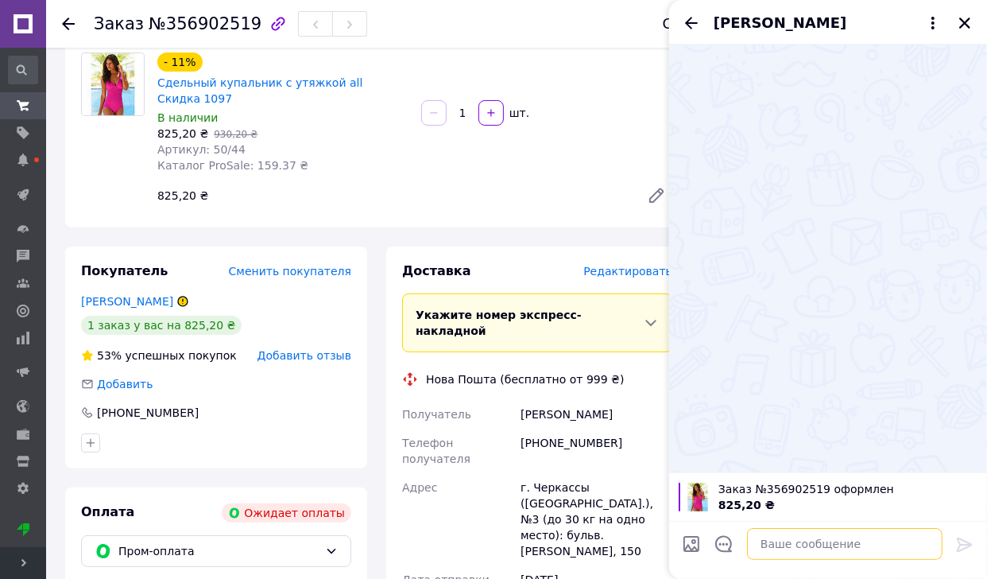
click at [859, 529] on textarea at bounding box center [845, 544] width 196 height 32
type textarea "доброго дня"
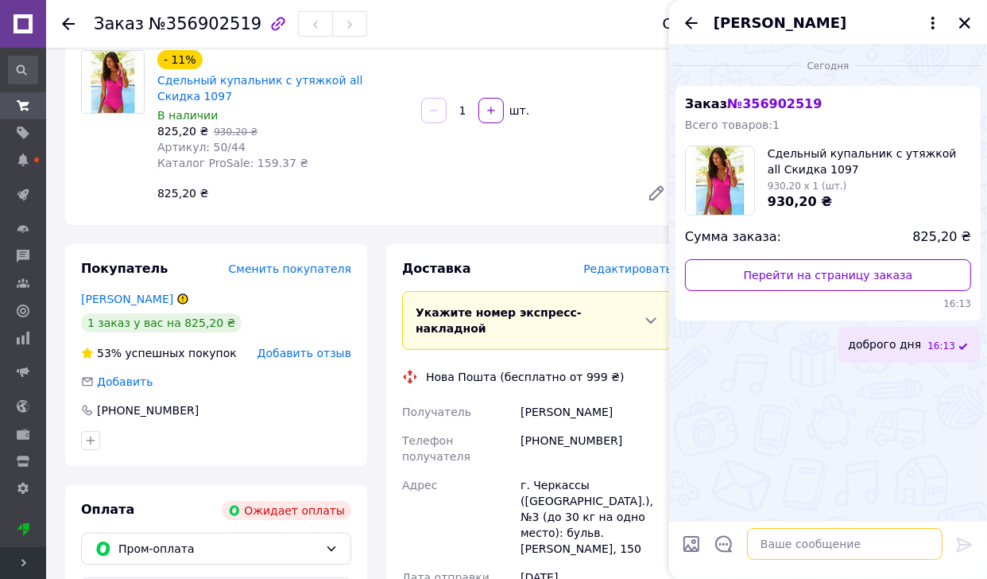
scroll to position [134, 0]
click at [960, 21] on icon "Закрыть" at bounding box center [965, 23] width 14 height 14
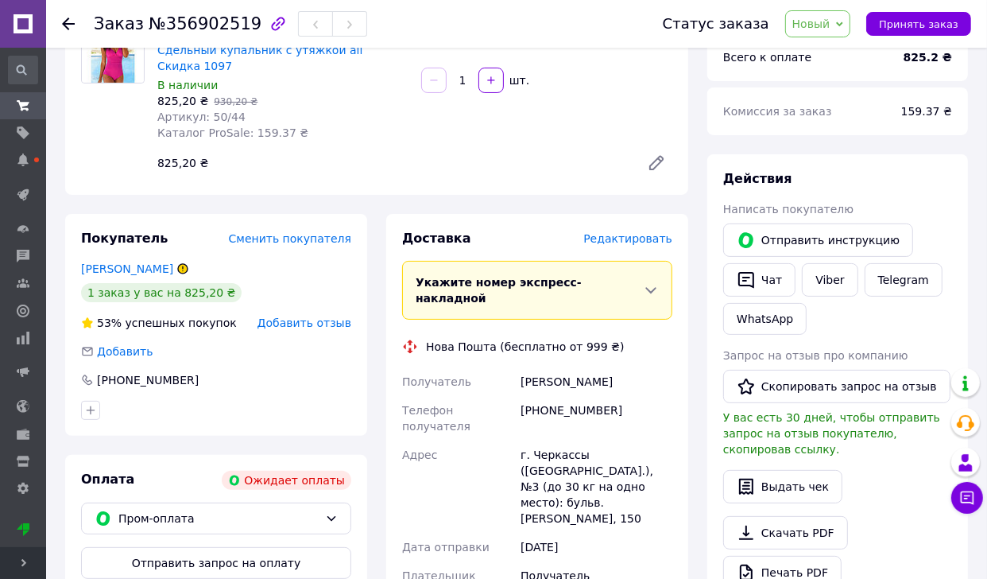
scroll to position [178, 0]
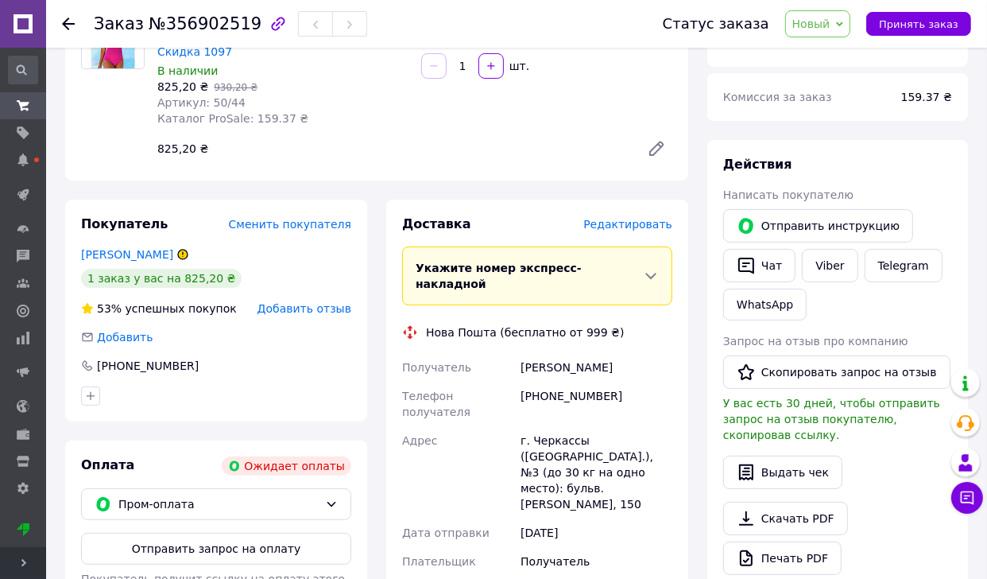
click at [825, 39] on div "Статус заказа Новый Принят Выполнен Отменен Оплаченный нет ответа отказ от пред…" at bounding box center [801, 24] width 340 height 48
click at [824, 37] on div "Статус заказа Новый Принят Выполнен Отменен Оплаченный нет ответа отказ от пред…" at bounding box center [801, 24] width 340 height 48
click at [829, 32] on span "Новый" at bounding box center [818, 23] width 66 height 27
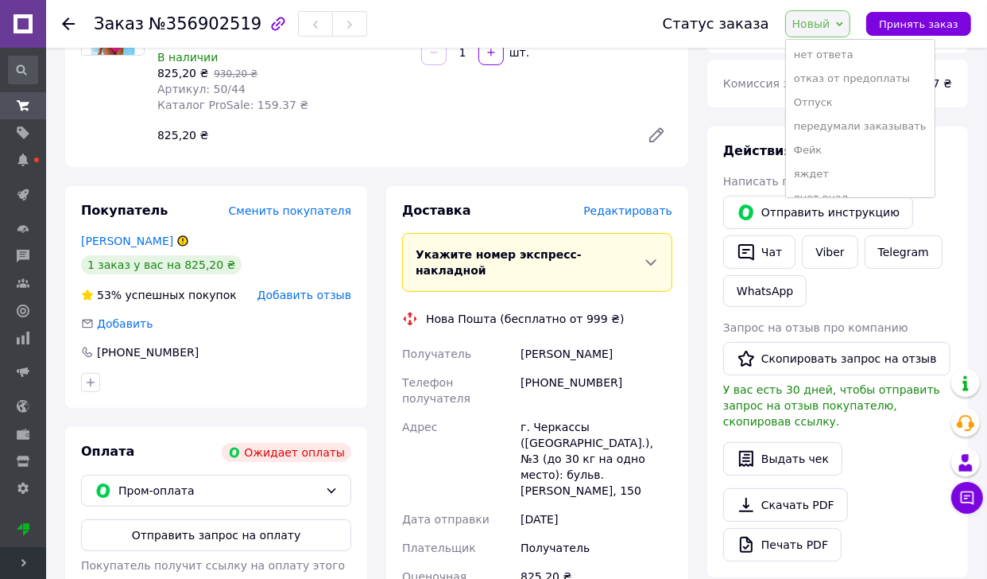
scroll to position [123, 0]
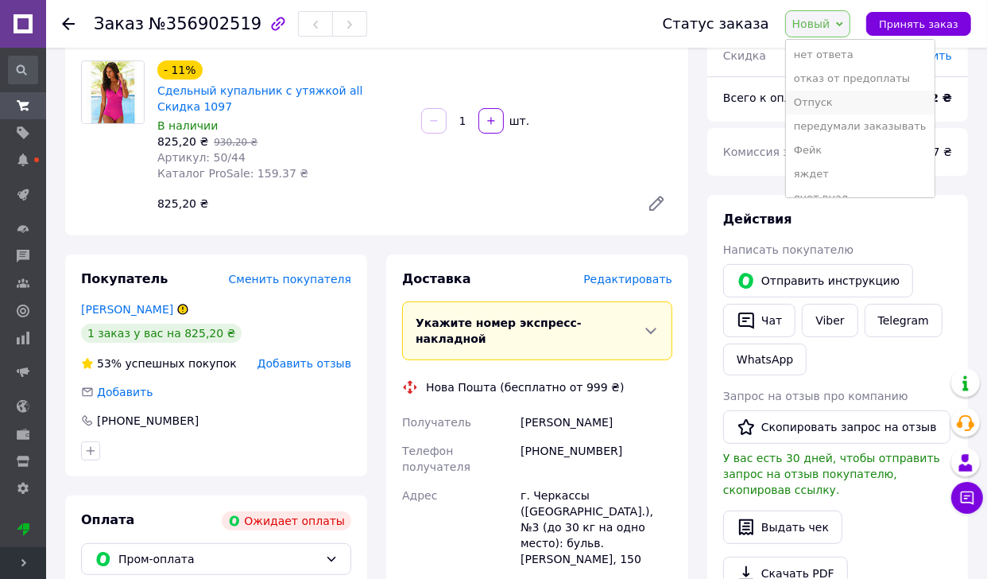
click at [850, 107] on li "Отпуск" at bounding box center [860, 103] width 149 height 24
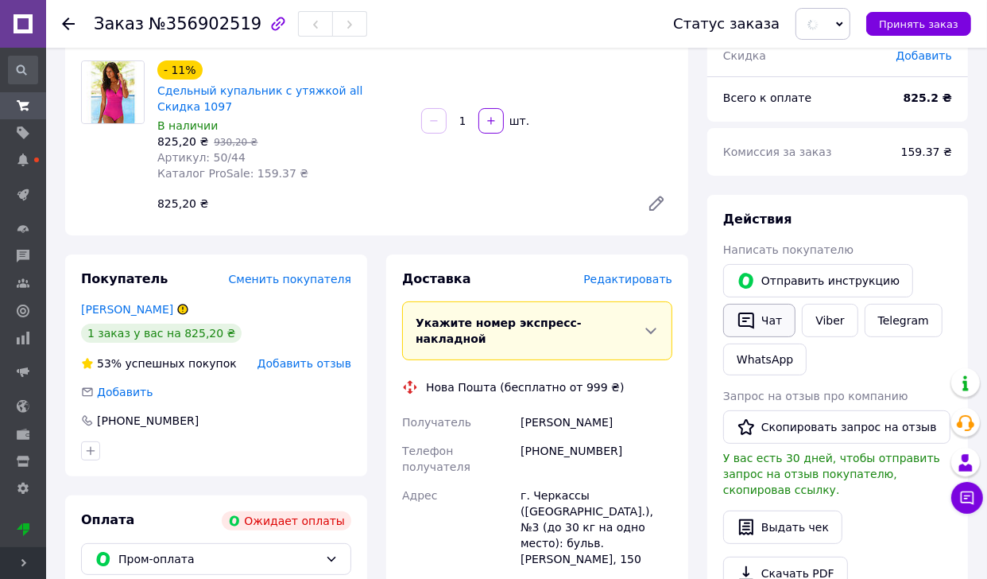
click at [777, 320] on button "Чат" at bounding box center [759, 320] width 72 height 33
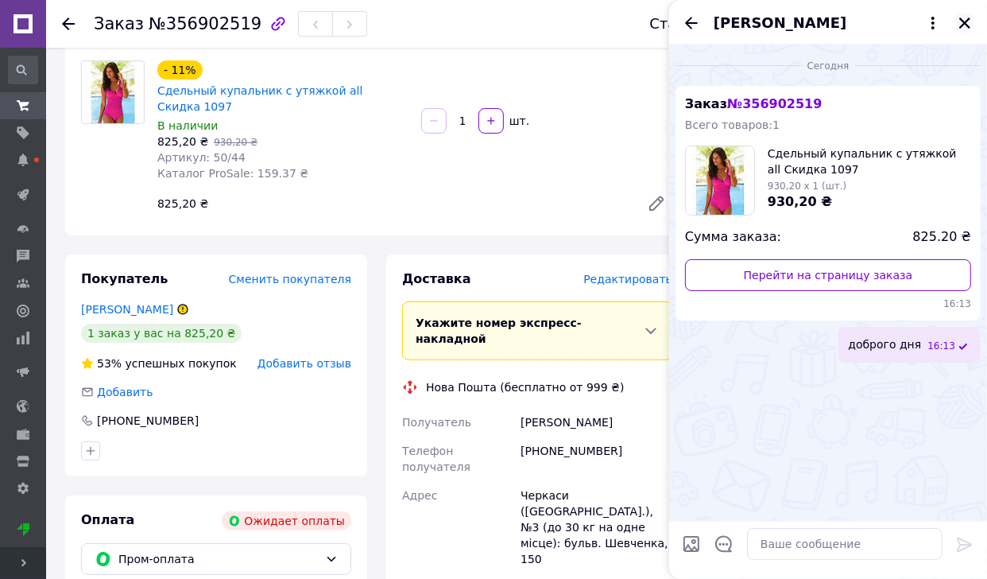
click at [964, 17] on icon "Закрыть" at bounding box center [965, 23] width 14 height 14
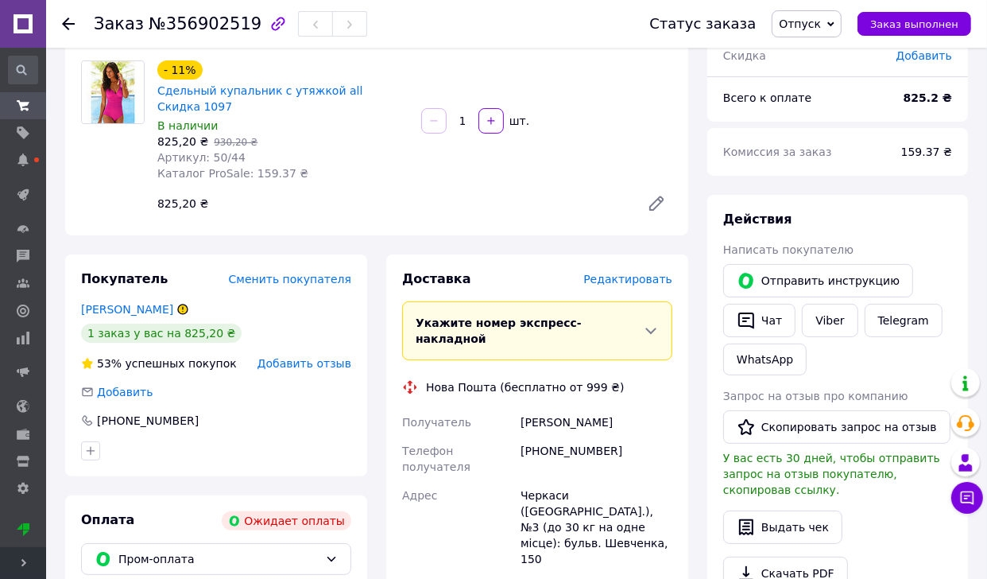
click at [60, 22] on div "Заказ №356902519 Статус заказа Отпуск Принят Выполнен Отменен Оплаченный нет от…" at bounding box center [516, 24] width 941 height 48
click at [66, 21] on use at bounding box center [68, 23] width 13 height 13
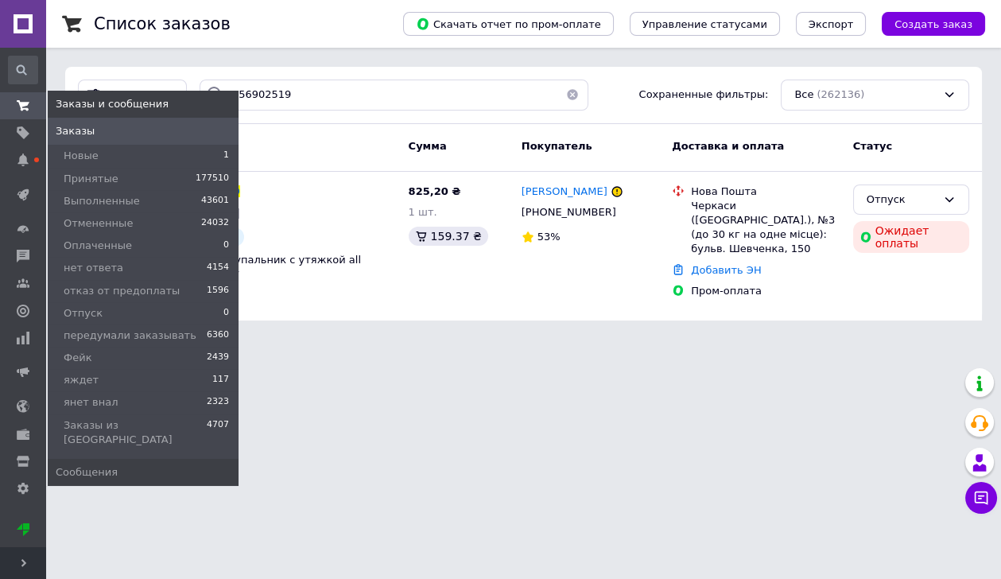
click at [6, 113] on link "Заказы и сообщения" at bounding box center [23, 105] width 46 height 27
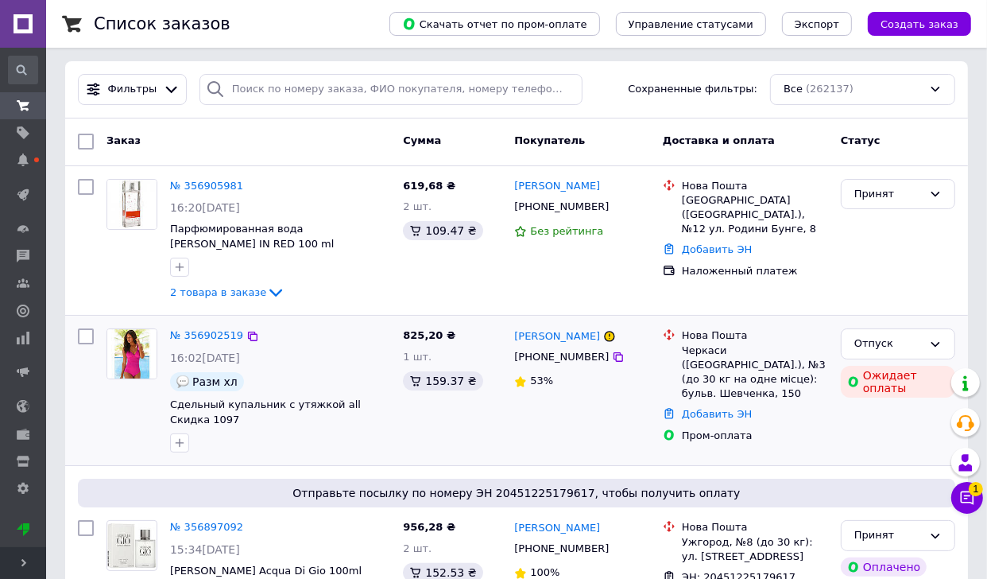
scroll to position [6, 0]
click at [222, 340] on div "№ 356902519" at bounding box center [207, 335] width 76 height 18
click at [221, 332] on link "№ 356902519" at bounding box center [206, 334] width 73 height 12
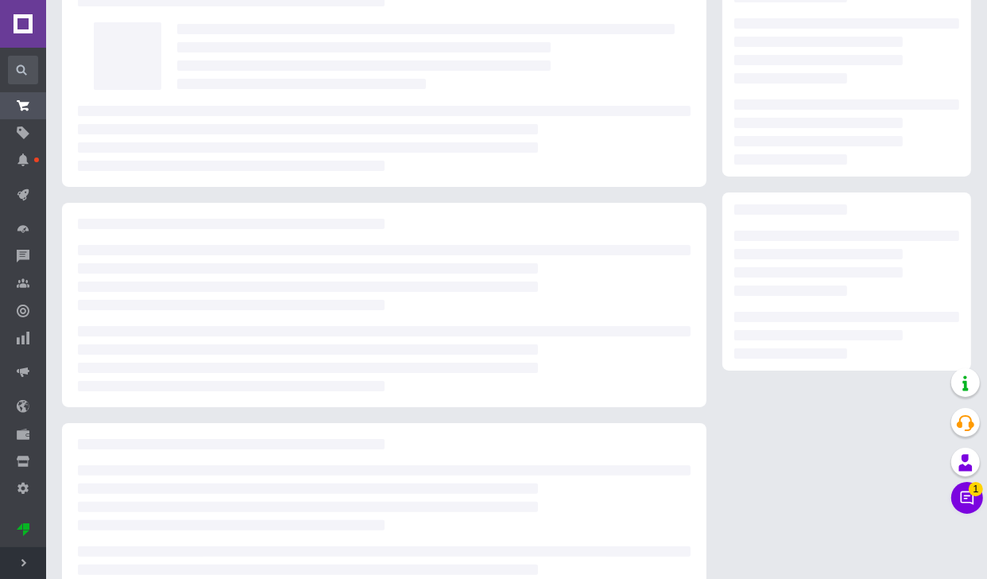
scroll to position [95, 0]
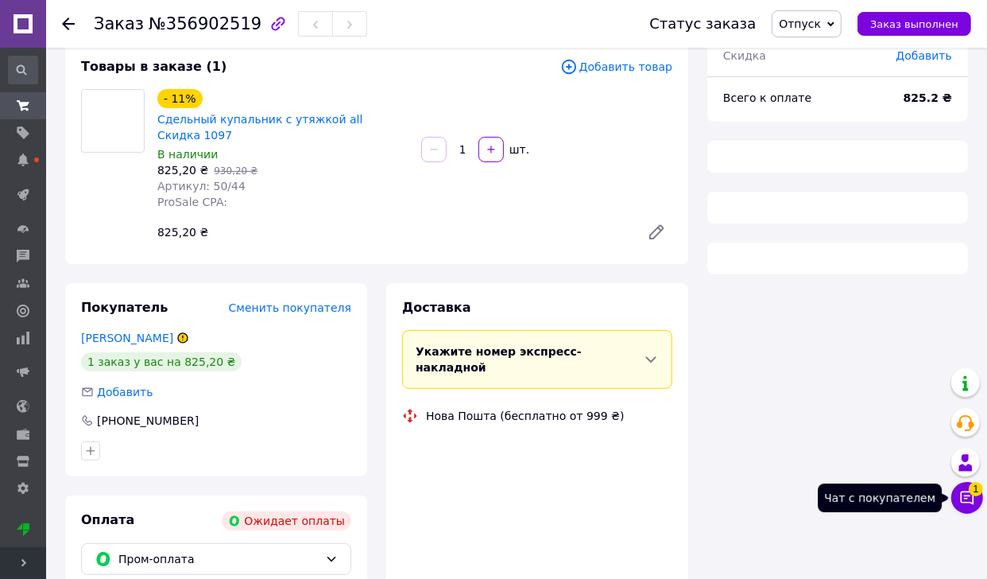
click at [982, 487] on span "1" at bounding box center [976, 486] width 14 height 14
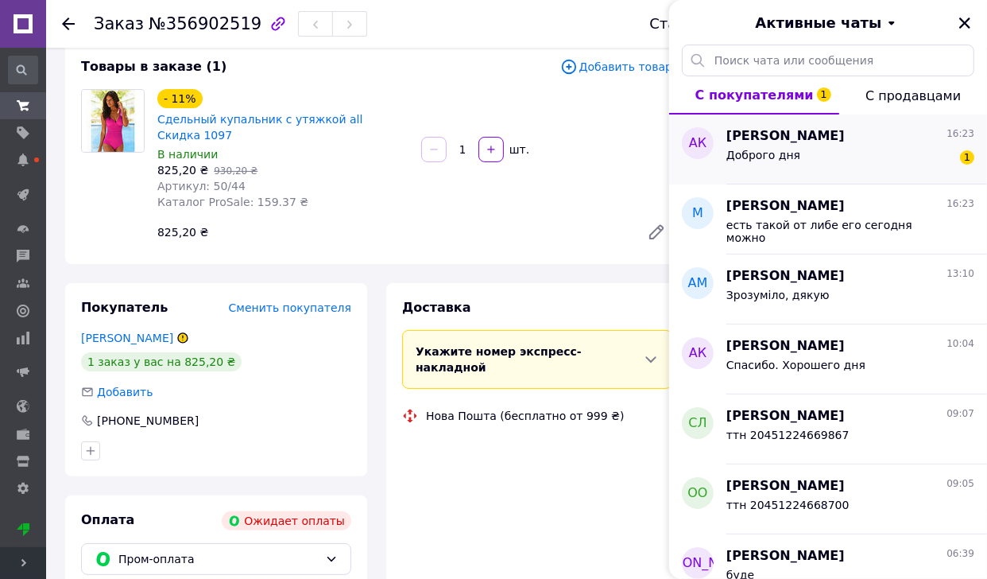
click at [780, 154] on span "Доброго дня" at bounding box center [764, 155] width 74 height 13
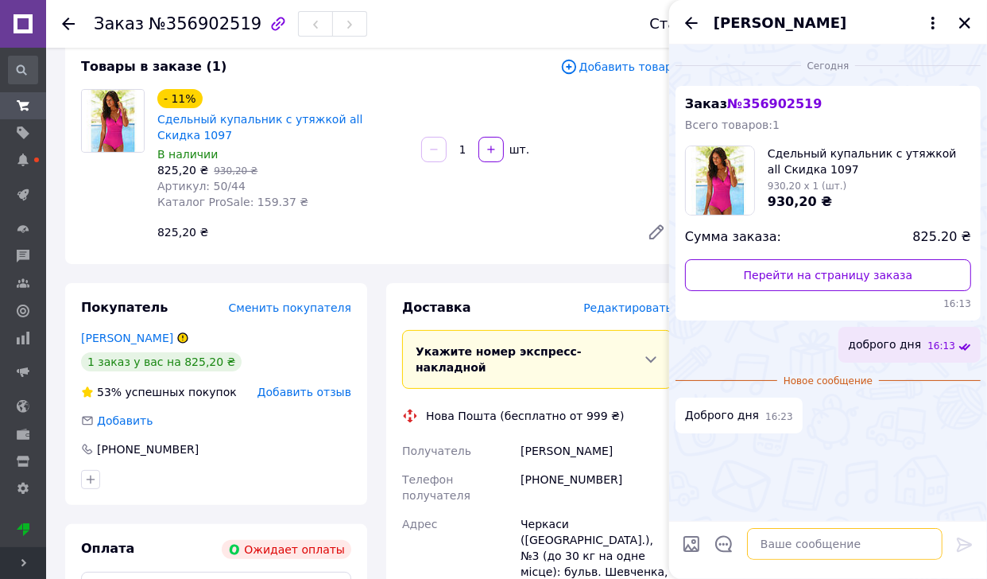
click at [819, 537] on textarea at bounding box center [845, 544] width 196 height 32
type textarea "який колір купальника вас цікавить?"
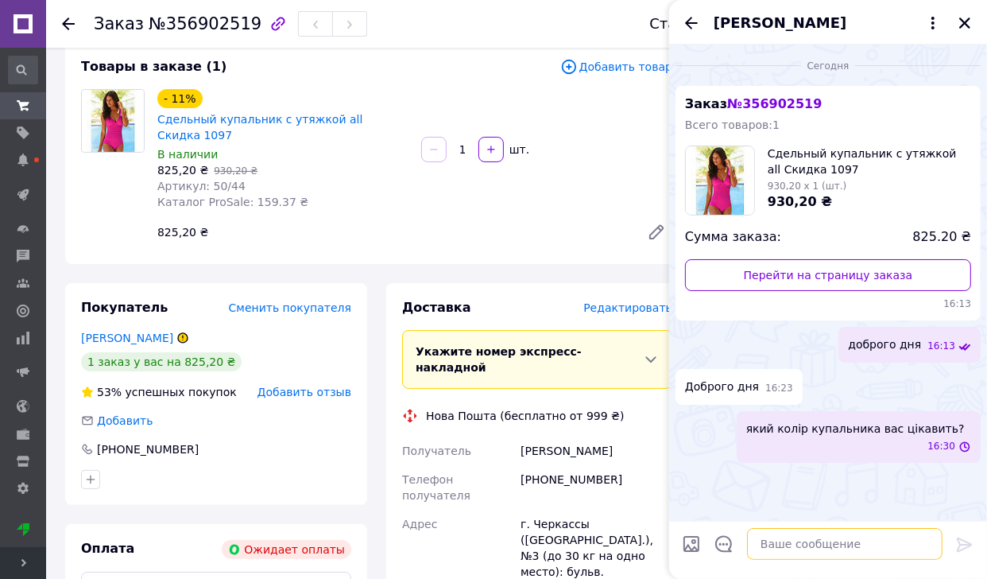
type textarea "б"
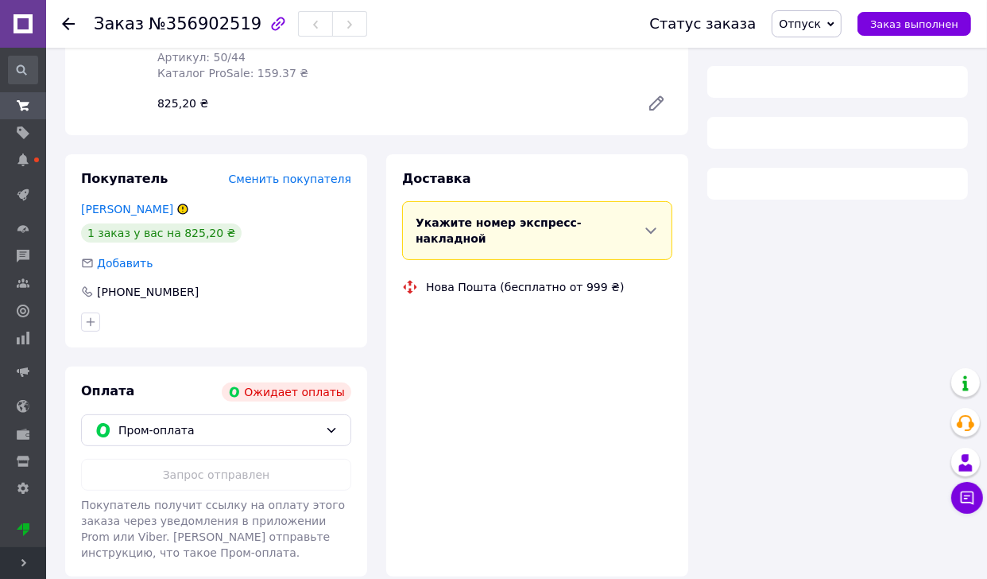
scroll to position [55, 0]
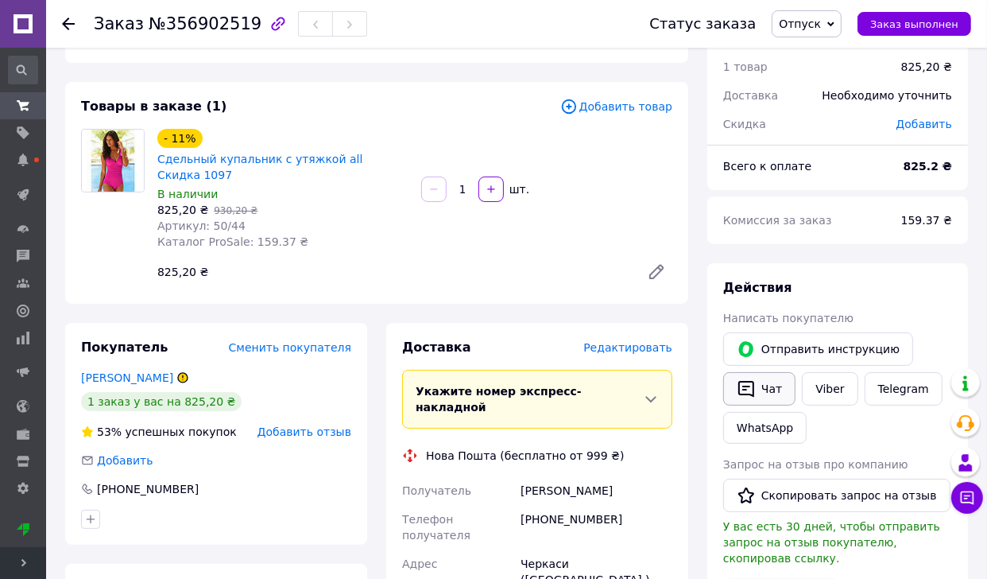
click at [764, 383] on button "Чат" at bounding box center [759, 388] width 72 height 33
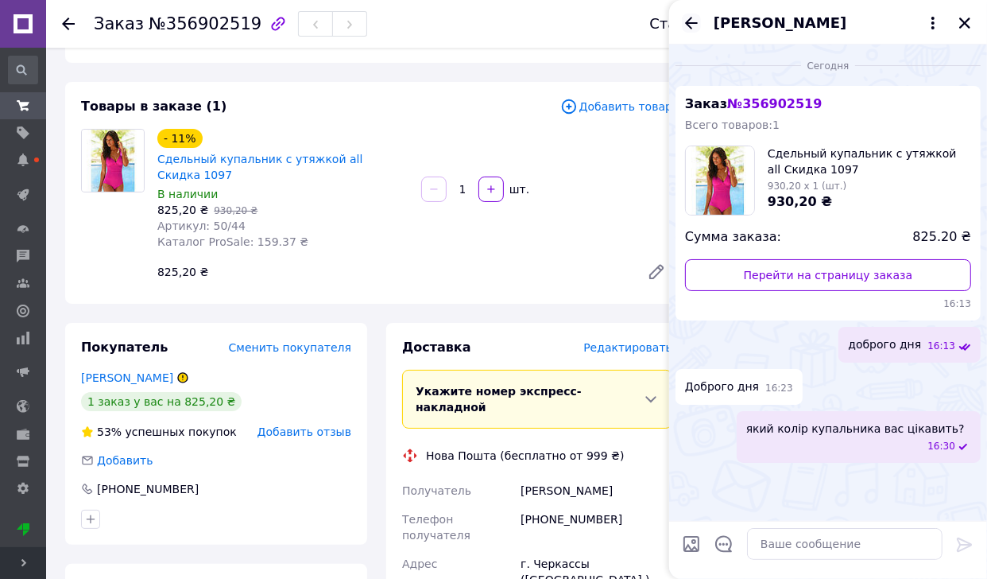
click at [696, 27] on icon "Назад" at bounding box center [691, 23] width 19 height 19
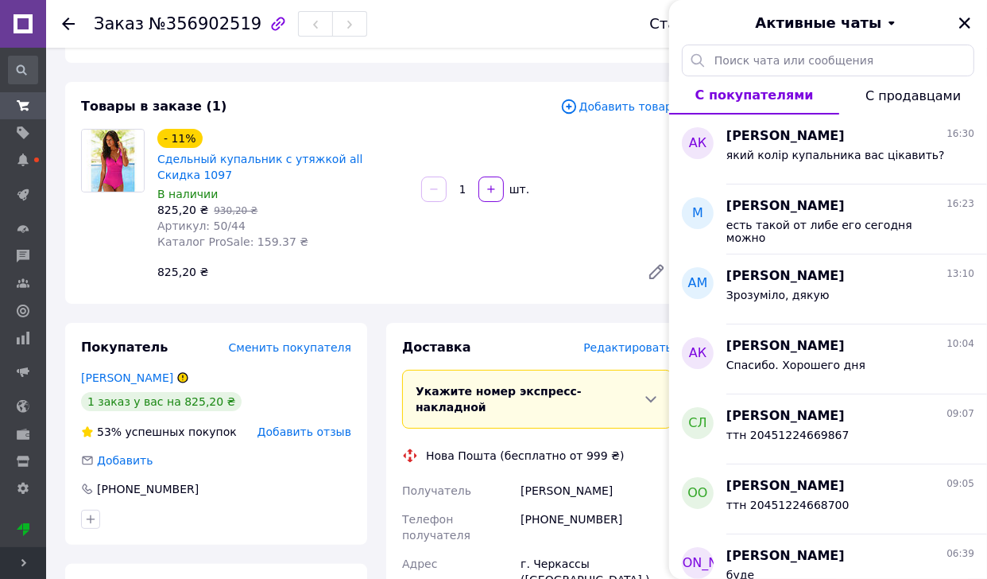
click at [75, 25] on div at bounding box center [78, 24] width 32 height 48
click at [69, 21] on icon at bounding box center [68, 23] width 13 height 13
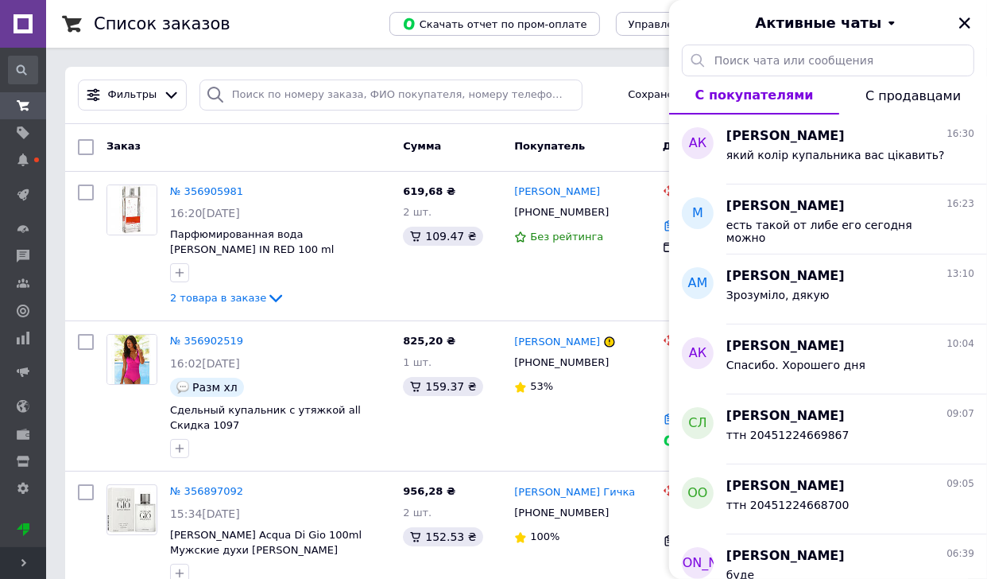
click at [970, 8] on div "Активные чаты" at bounding box center [828, 22] width 318 height 45
click at [964, 19] on icon "Закрыть" at bounding box center [965, 23] width 14 height 14
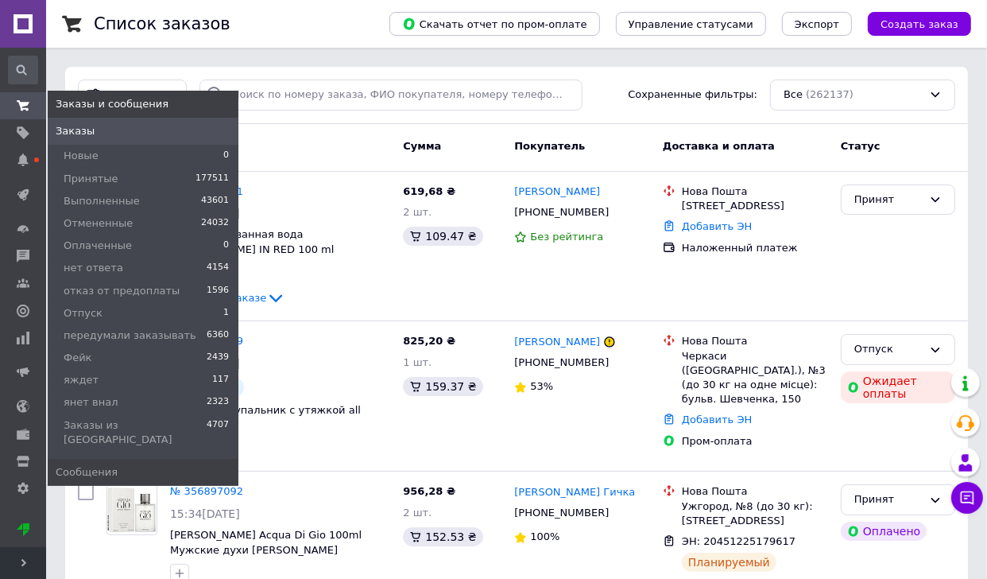
click at [21, 106] on use at bounding box center [23, 105] width 13 height 10
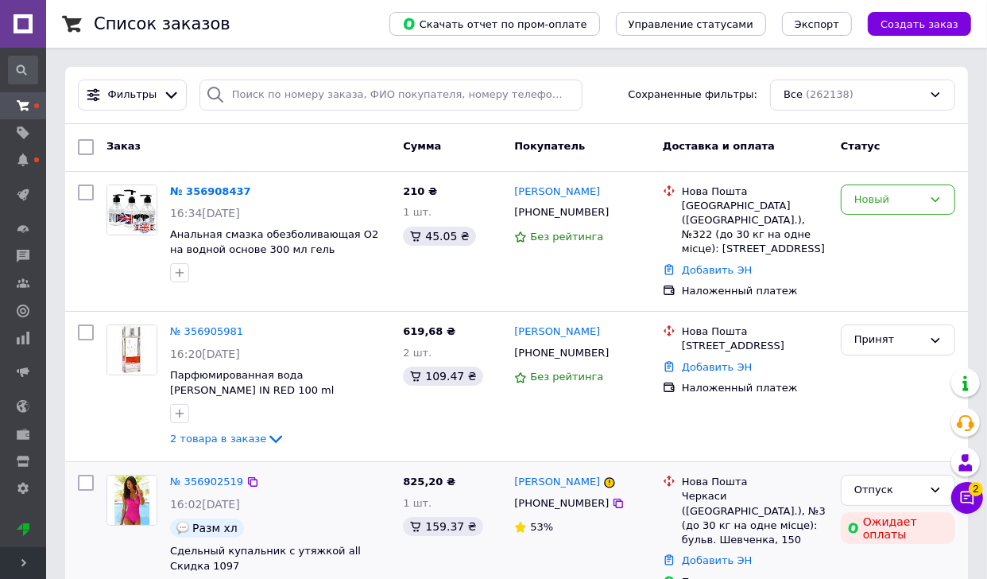
click at [231, 465] on div "№ 356902519 16:02[DATE] Разм хл Сдельный купальник с утяжкой all Скидка 1097 82…" at bounding box center [516, 536] width 903 height 149
click at [230, 473] on div "№ 356902519" at bounding box center [207, 482] width 76 height 18
click at [231, 477] on link "№ 356902519" at bounding box center [206, 481] width 73 height 12
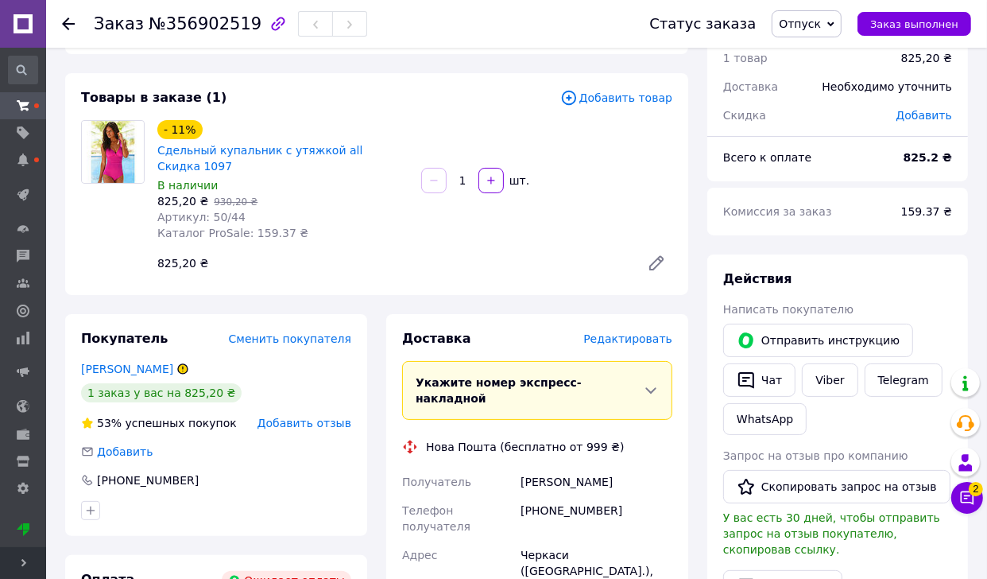
scroll to position [52, 0]
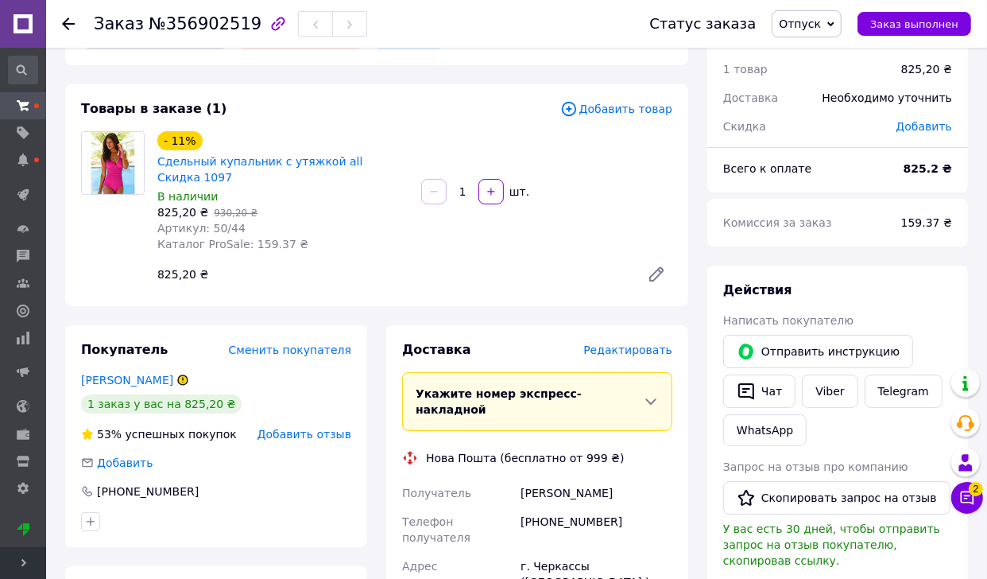
click at [231, 169] on span "Сдельный купальник с утяжкой all Скидка 1097" at bounding box center [282, 169] width 251 height 32
click at [242, 157] on link "Сдельный купальник с утяжкой all Скидка 1097" at bounding box center [259, 169] width 205 height 29
click at [977, 492] on span "2" at bounding box center [976, 489] width 14 height 14
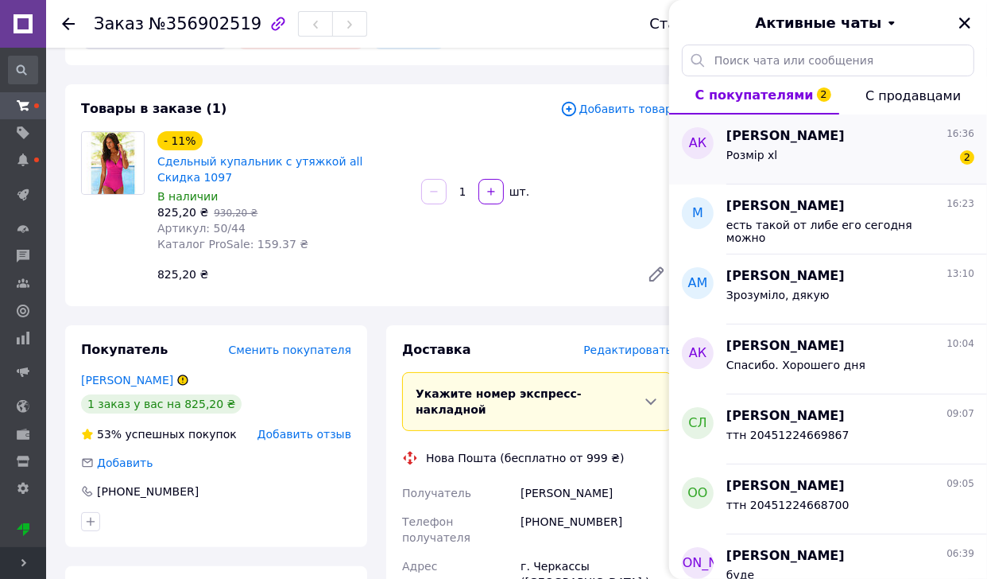
click at [867, 155] on div "Розмір хl 2" at bounding box center [851, 157] width 248 height 25
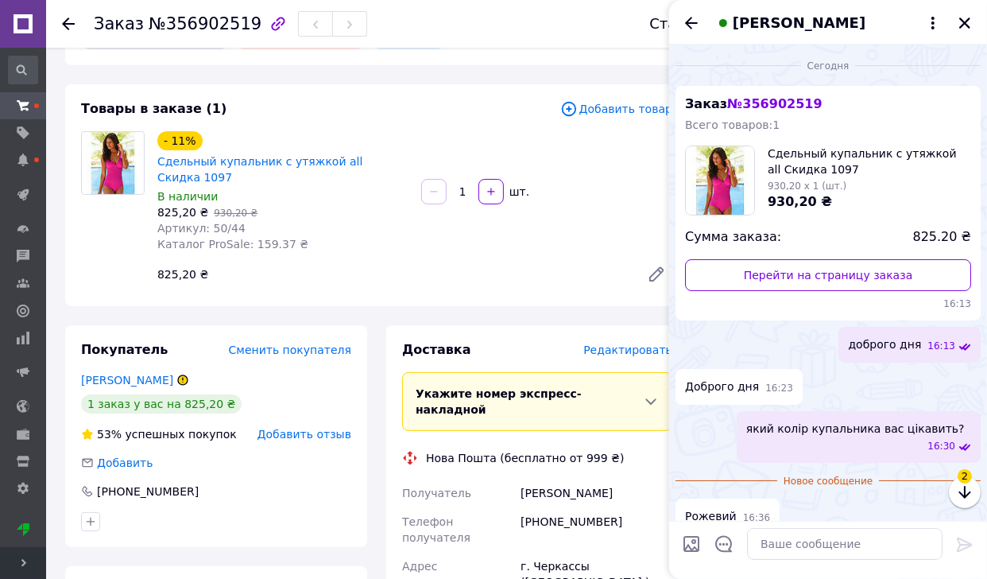
scroll to position [198, 0]
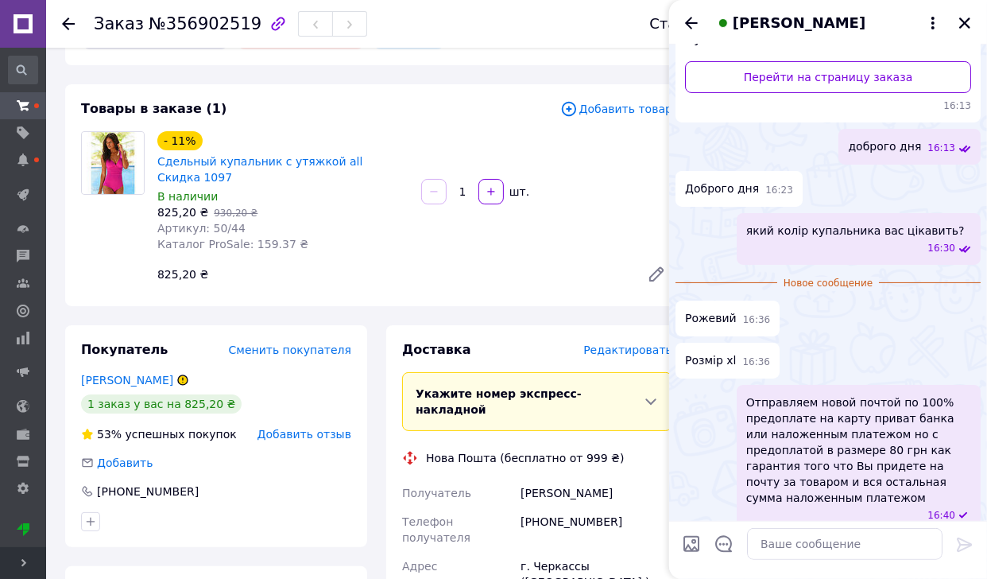
drag, startPoint x: 408, startPoint y: 269, endPoint x: 236, endPoint y: 143, distance: 213.2
click at [409, 269] on div "825,20 ₴" at bounding box center [392, 274] width 483 height 22
